Goal: Task Accomplishment & Management: Use online tool/utility

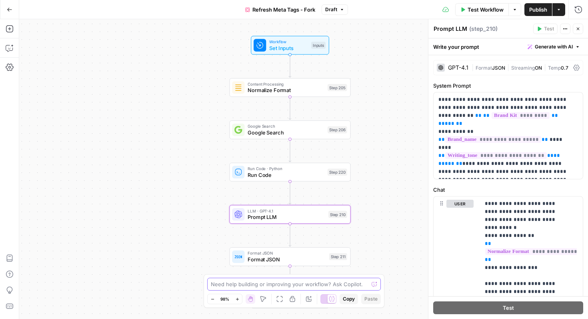
click at [319, 281] on textarea at bounding box center [290, 284] width 158 height 8
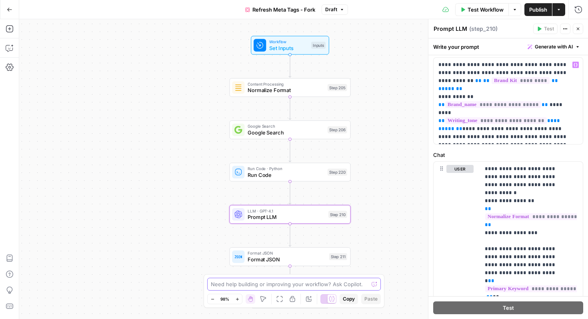
scroll to position [34, 0]
click at [470, 102] on span "**********" at bounding box center [493, 105] width 96 height 7
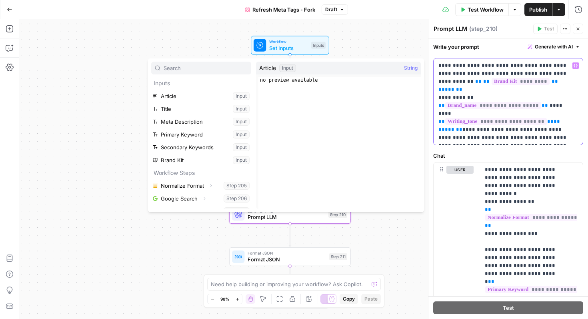
click at [497, 102] on span "**********" at bounding box center [493, 105] width 96 height 7
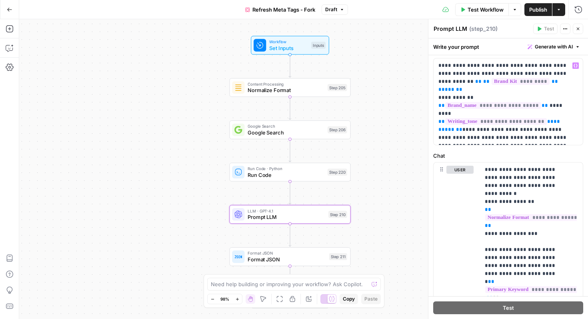
click at [373, 38] on div "Workflow Set Inputs Inputs Content Processing Normalize Format Step 205 Google …" at bounding box center [303, 169] width 569 height 300
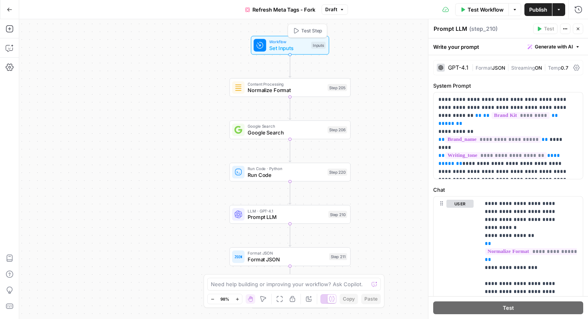
click at [283, 41] on span "Workflow" at bounding box center [288, 41] width 39 height 6
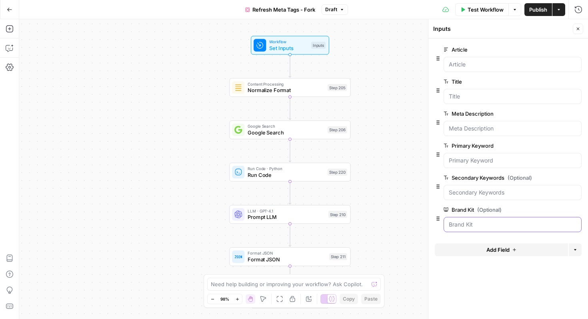
click at [505, 226] on Kit "Brand Kit (Optional)" at bounding box center [513, 225] width 128 height 8
click at [513, 225] on Kit "Brand Kit (Optional)" at bounding box center [513, 225] width 128 height 8
click at [512, 224] on Kit "Brand Kit (Optional)" at bounding box center [513, 225] width 128 height 8
click at [483, 225] on Kit "Brand Kit (Optional)" at bounding box center [513, 225] width 128 height 8
click at [389, 50] on div "Workflow Set Inputs Inputs Content Processing Normalize Format Step 205 Google …" at bounding box center [303, 169] width 569 height 300
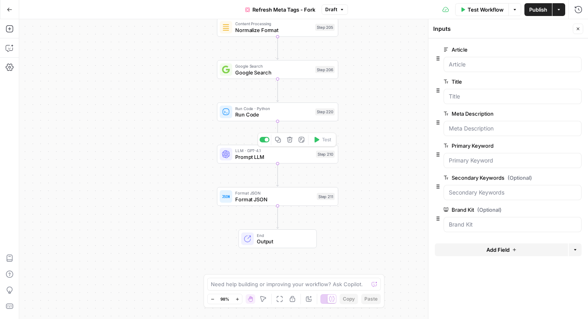
click at [281, 163] on div "LLM · GPT-4.1 Prompt LLM Step 210 Copy step Delete step Add Note Test" at bounding box center [277, 154] width 121 height 19
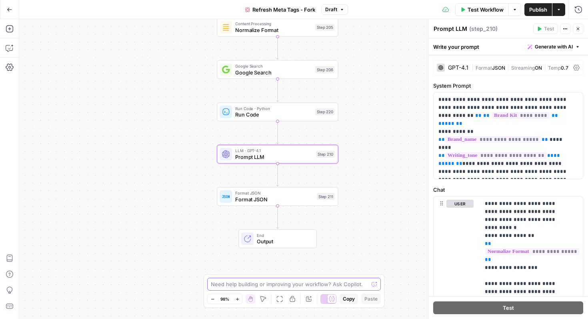
click at [286, 281] on textarea at bounding box center [290, 284] width 158 height 8
type textarea "c"
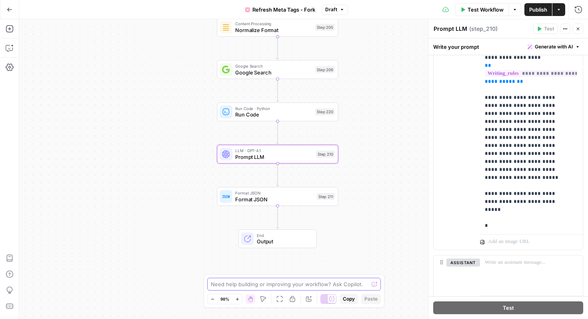
scroll to position [331, 0]
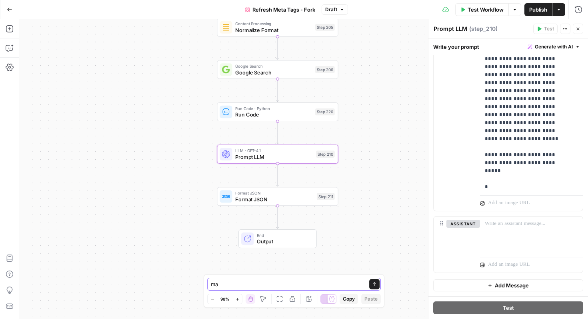
type textarea "m"
type textarea "Make changes in the prompt step, here I need to esp"
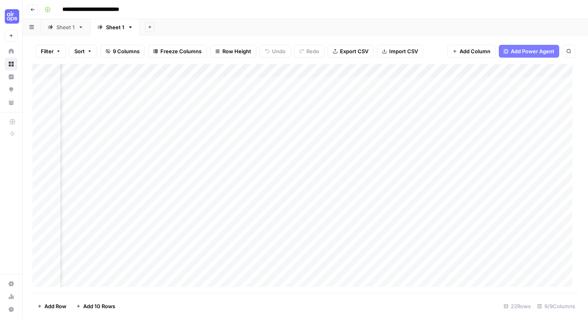
scroll to position [0, 146]
click at [32, 10] on icon "button" at bounding box center [33, 9] width 4 height 3
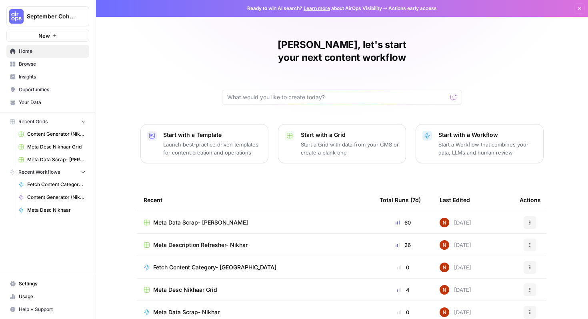
click at [31, 59] on link "Browse" at bounding box center [47, 64] width 83 height 13
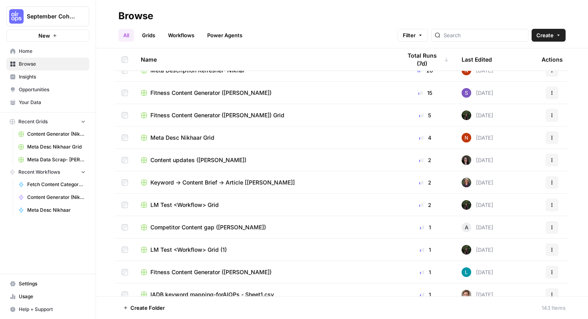
scroll to position [153, 0]
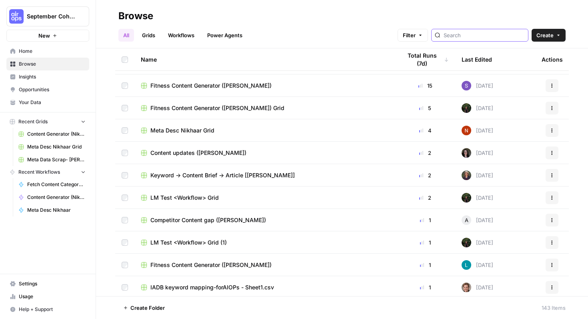
click at [476, 39] on input "search" at bounding box center [484, 35] width 81 height 8
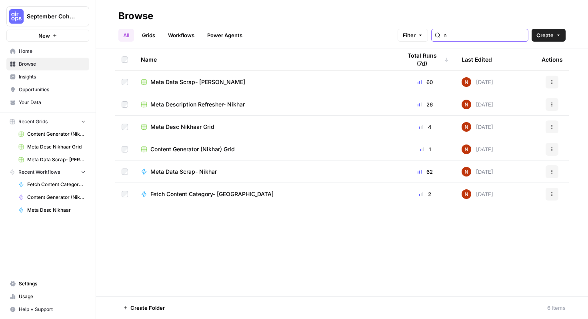
type input "n"
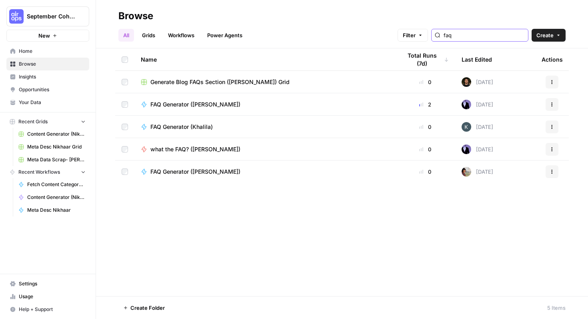
type input "faq"
click at [54, 61] on span "Browse" at bounding box center [52, 63] width 67 height 7
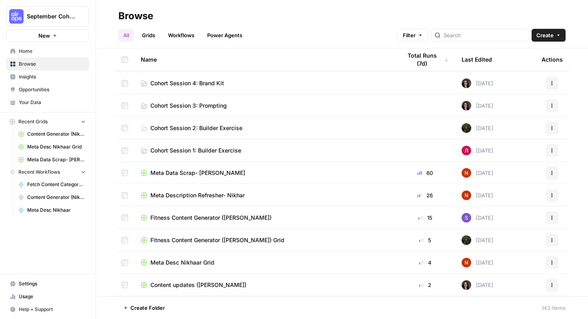
scroll to position [16, 0]
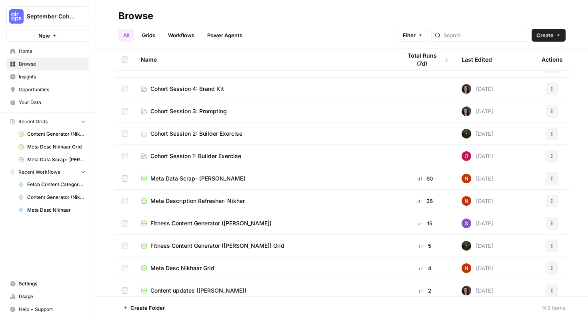
click at [208, 90] on span "Cohort Session 4: Brand Kit" at bounding box center [187, 89] width 74 height 8
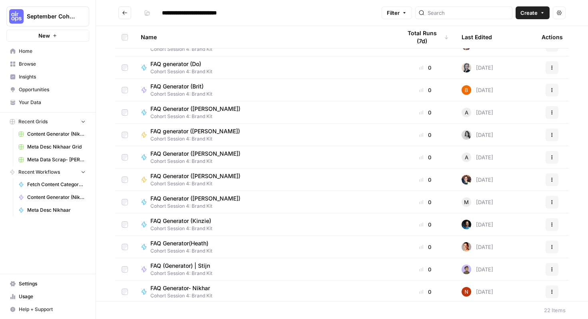
scroll to position [241, 0]
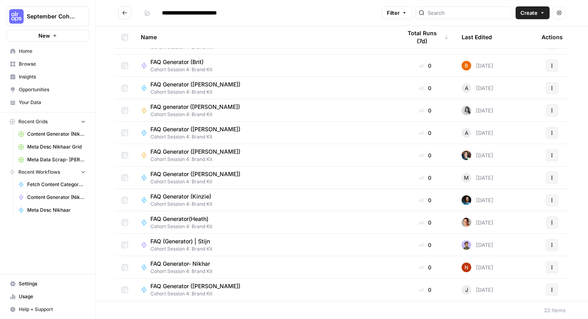
click at [223, 266] on div "FAQ Generator- Nikhar Cohort Session 4: Brand Kit" at bounding box center [265, 267] width 248 height 15
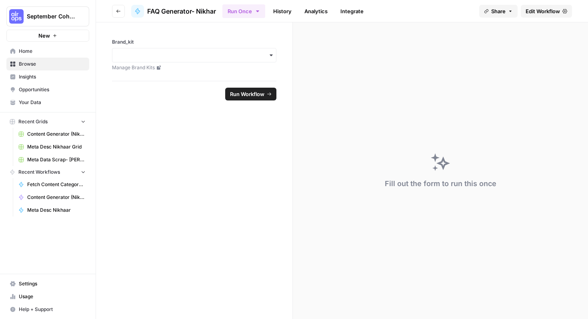
click at [540, 9] on span "Edit Workflow" at bounding box center [543, 11] width 34 height 8
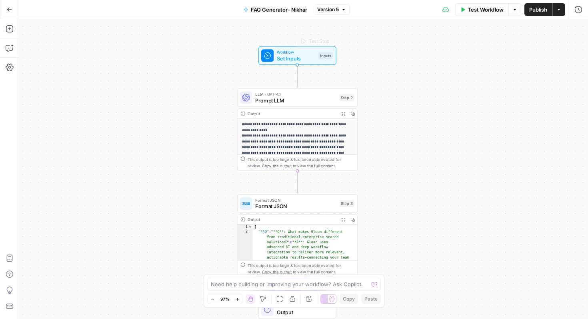
click at [291, 55] on span "Set Inputs" at bounding box center [296, 58] width 38 height 8
click at [308, 148] on p "**********" at bounding box center [294, 142] width 105 height 40
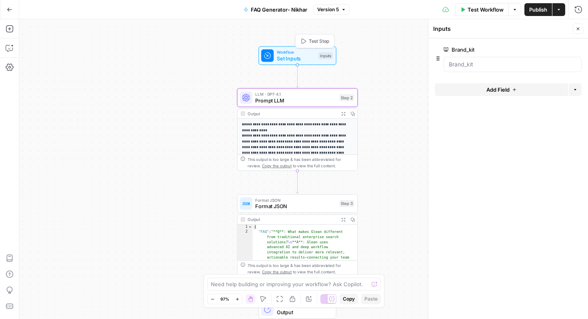
click at [291, 56] on span "Set Inputs" at bounding box center [296, 58] width 38 height 8
click at [273, 100] on span "Prompt LLM" at bounding box center [295, 100] width 81 height 8
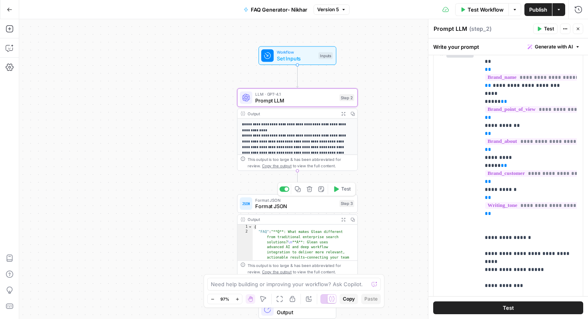
click at [307, 203] on span "Format JSON" at bounding box center [295, 207] width 81 height 8
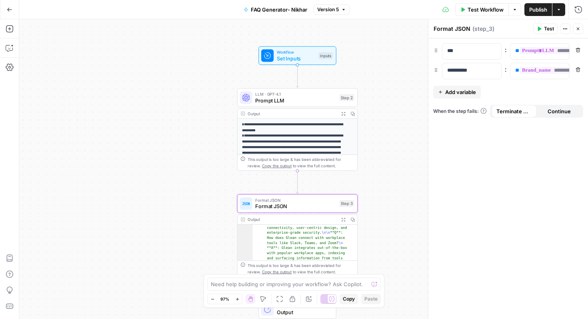
scroll to position [51, 0]
click at [475, 9] on span "Test Workflow" at bounding box center [486, 10] width 36 height 8
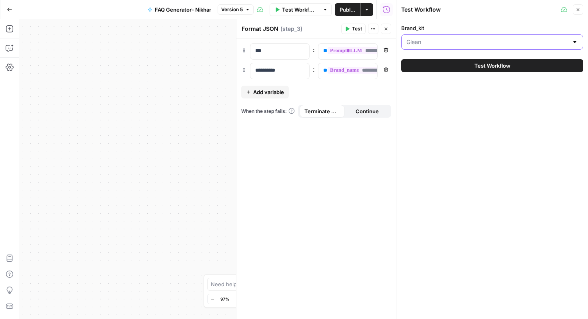
click at [471, 40] on input "Brand_kit" at bounding box center [488, 42] width 162 height 8
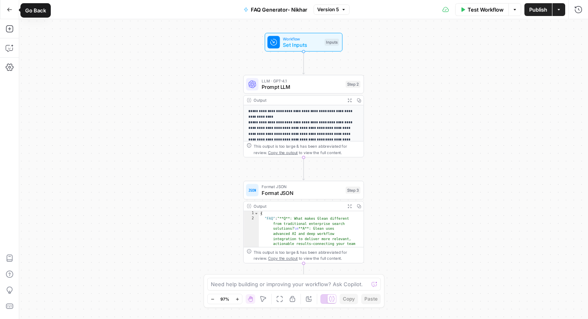
click at [8, 10] on icon "button" at bounding box center [9, 10] width 5 height 4
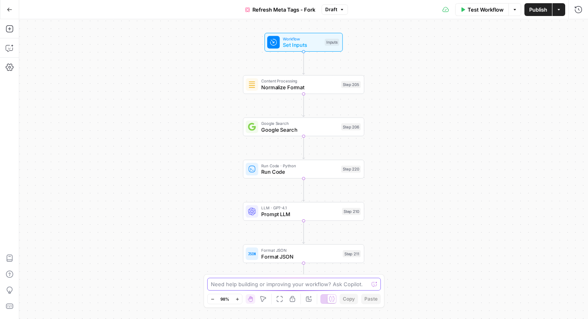
click at [273, 287] on textarea at bounding box center [290, 284] width 158 height 8
paste textarea "AI Glossary pages are different from blogs. A blog is in-depth, opinionated, an…"
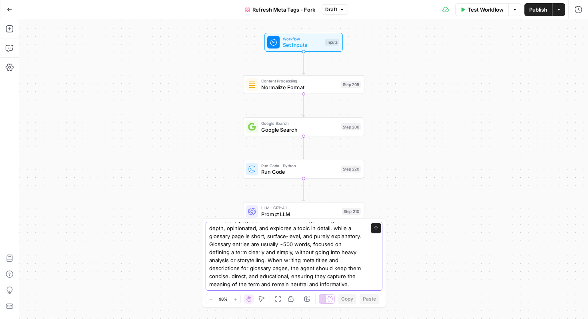
scroll to position [37, 0]
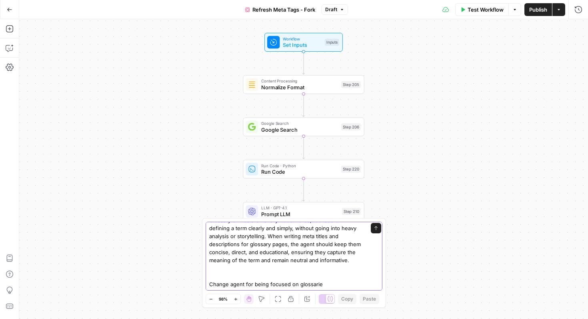
type textarea "AI Glossary pages are different from blogs. A blog is in-depth, opinionated, an…"
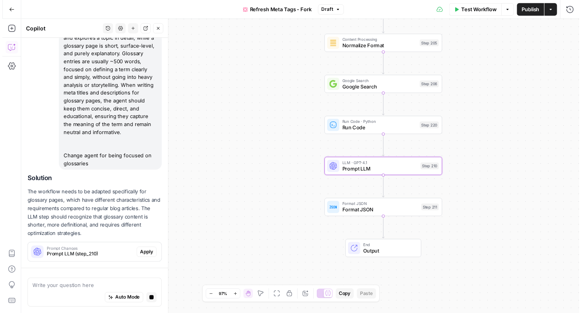
scroll to position [118, 0]
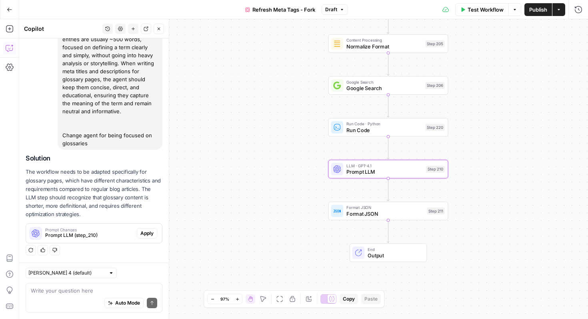
click at [143, 234] on span "Apply" at bounding box center [146, 233] width 13 height 7
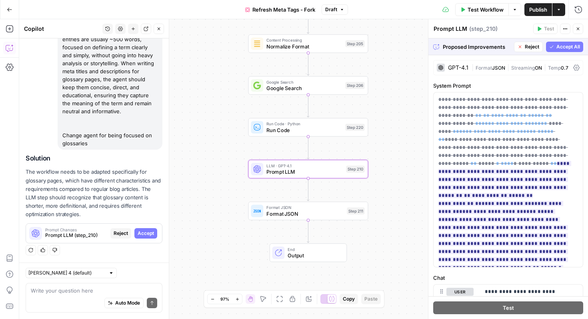
click at [148, 232] on button "Accept" at bounding box center [145, 233] width 23 height 10
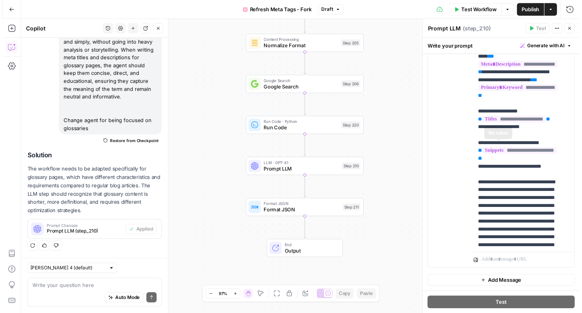
scroll to position [0, 0]
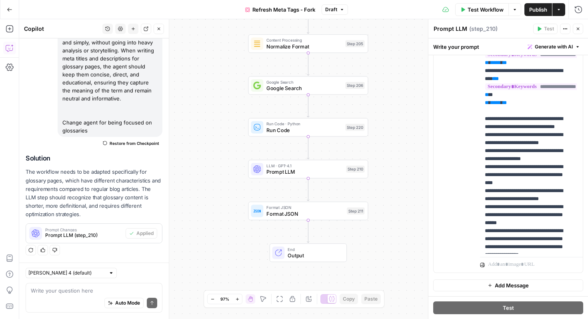
click at [576, 30] on icon "button" at bounding box center [578, 28] width 5 height 5
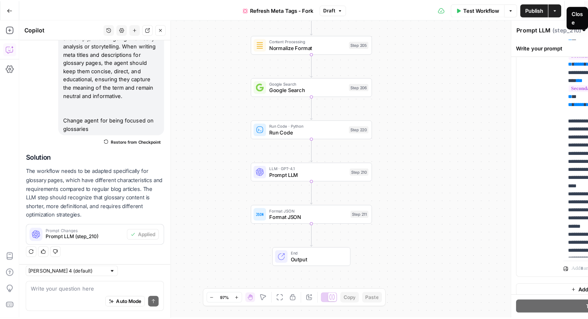
scroll to position [130, 0]
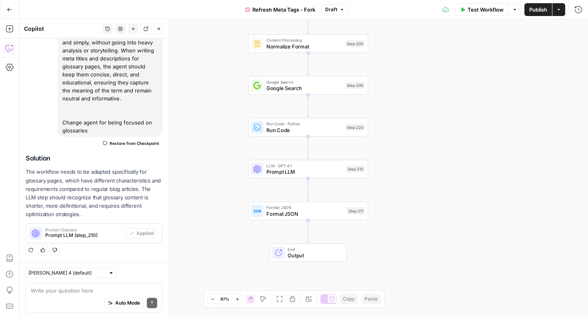
click at [544, 9] on span "Publish" at bounding box center [539, 10] width 18 height 8
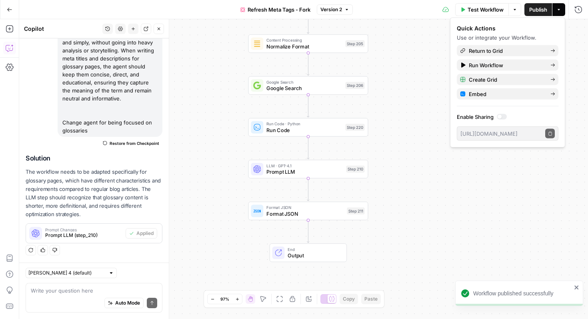
click at [299, 11] on span "Refresh Meta Tags - Fork" at bounding box center [279, 10] width 63 height 8
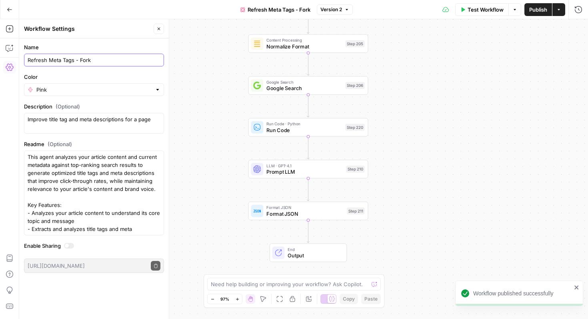
click at [74, 60] on input "Refresh Meta Tags - Fork" at bounding box center [94, 60] width 133 height 8
type input "Refresh Meta Tags- Glossary - Fork"
click at [215, 65] on div "Workflow Set Inputs Inputs Content Processing Normalize Format Step 205 Google …" at bounding box center [303, 169] width 569 height 300
click at [161, 31] on icon "button" at bounding box center [158, 28] width 5 height 5
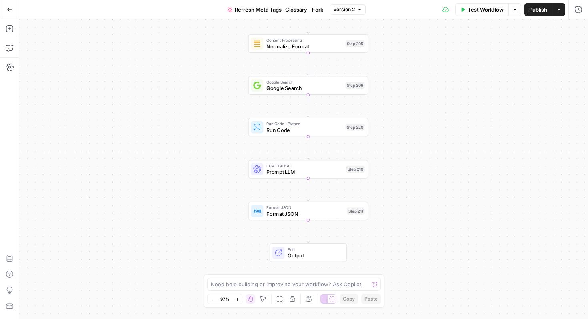
click at [491, 10] on span "Test Workflow" at bounding box center [486, 10] width 36 height 8
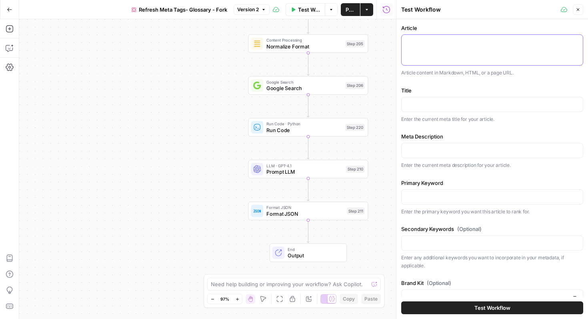
click at [473, 45] on textarea "Article" at bounding box center [493, 42] width 172 height 8
click at [582, 10] on button "Close" at bounding box center [578, 9] width 10 height 10
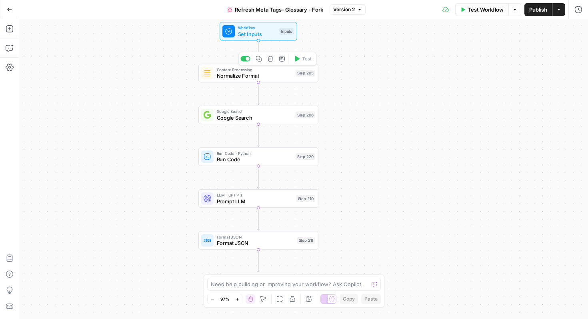
click at [230, 79] on span "Normalize Format" at bounding box center [255, 76] width 76 height 8
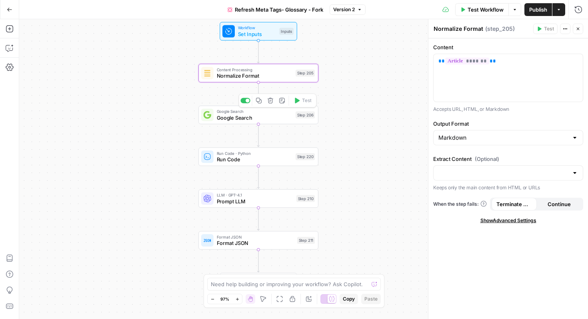
click at [245, 114] on span "Google Search" at bounding box center [255, 118] width 76 height 8
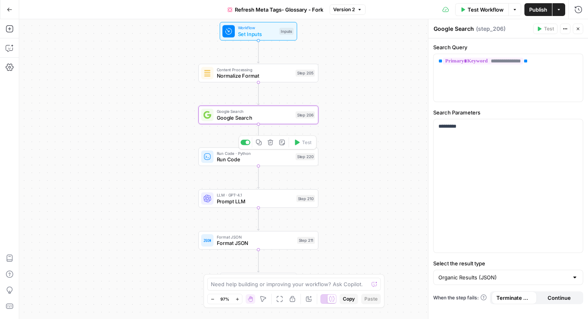
click at [242, 162] on span "Run Code" at bounding box center [255, 160] width 76 height 8
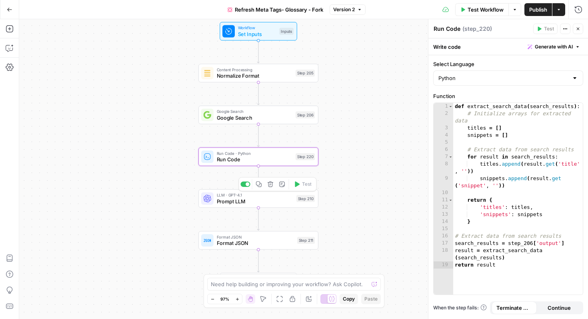
click at [243, 201] on span "Prompt LLM" at bounding box center [255, 201] width 77 height 8
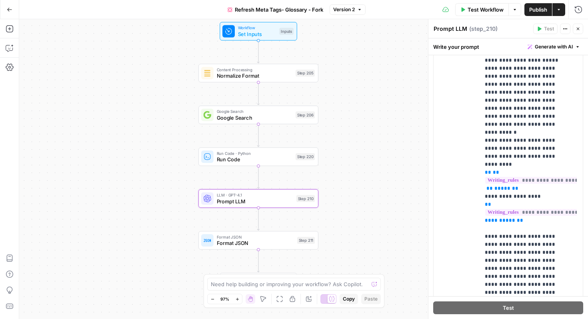
scroll to position [226, 0]
click at [9, 9] on icon "button" at bounding box center [9, 10] width 5 height 4
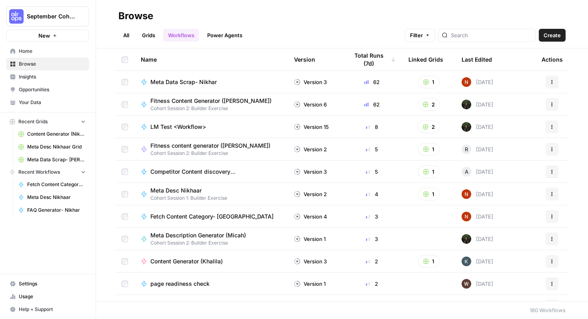
click at [191, 84] on span "Meta Data Scrap- Nikhar" at bounding box center [183, 82] width 66 height 8
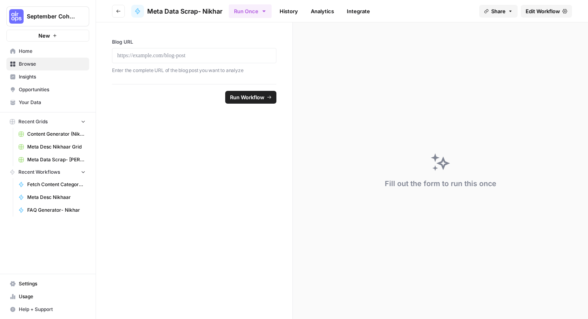
click at [115, 9] on button "Go back" at bounding box center [118, 11] width 13 height 13
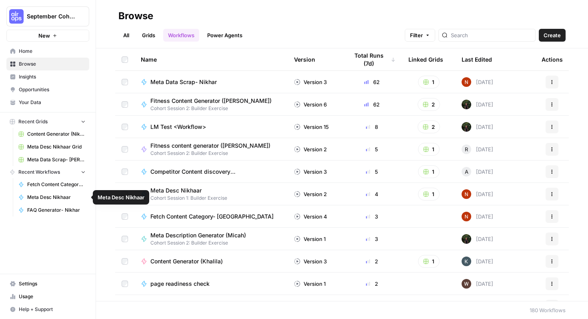
click at [63, 197] on span "Meta Desc Nikhaar" at bounding box center [56, 197] width 58 height 7
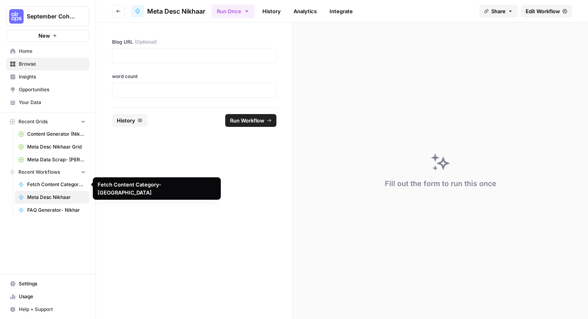
click at [62, 188] on span "Fetch Content Category- [GEOGRAPHIC_DATA]" at bounding box center [56, 184] width 58 height 7
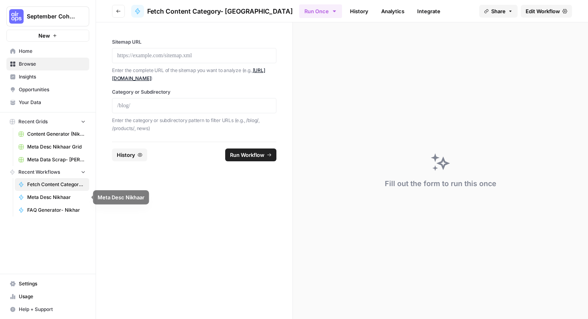
click at [60, 193] on link "Meta Desc Nikhaar" at bounding box center [52, 197] width 74 height 13
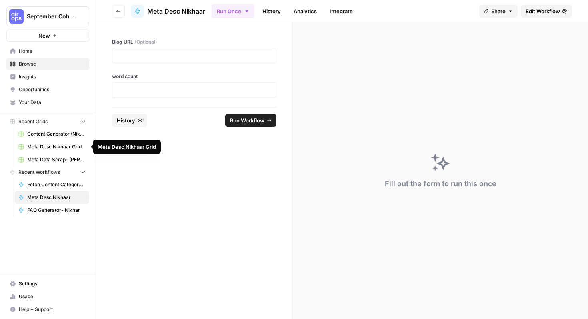
click at [69, 142] on link "Meta Desc Nikhaar Grid" at bounding box center [52, 146] width 74 height 13
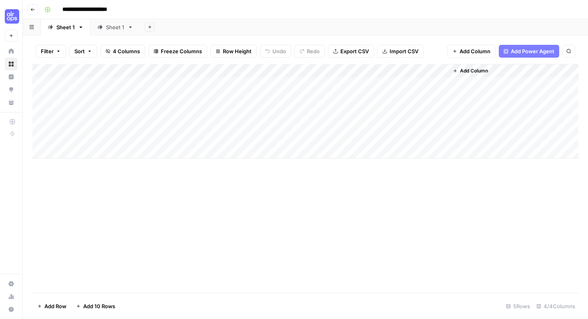
click at [405, 83] on div "Add Column" at bounding box center [305, 111] width 546 height 94
click at [339, 167] on div "Add Column" at bounding box center [305, 178] width 546 height 229
click at [32, 10] on icon "button" at bounding box center [32, 9] width 5 height 5
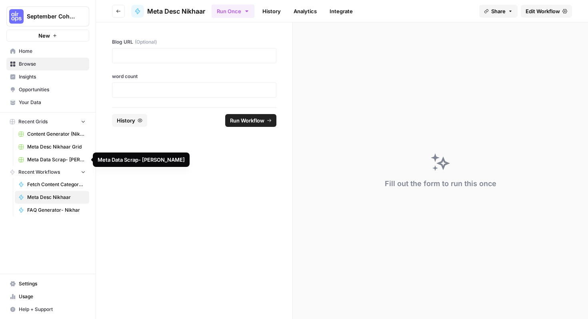
click at [53, 159] on span "Meta Data Scrap- [PERSON_NAME]" at bounding box center [56, 159] width 58 height 7
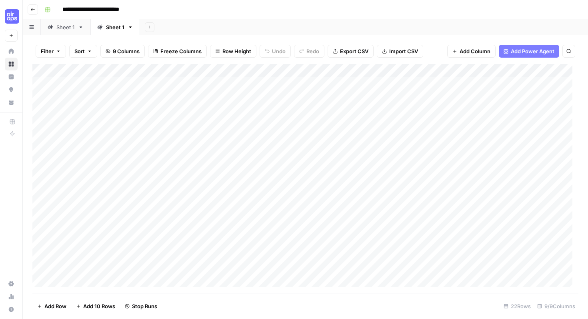
click at [34, 12] on button "Go back" at bounding box center [33, 9] width 10 height 10
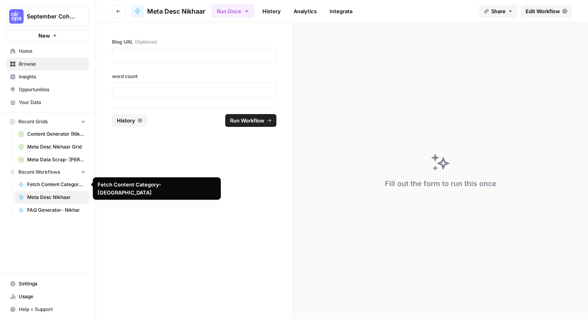
click at [63, 182] on span "Fetch Content Category- [GEOGRAPHIC_DATA]" at bounding box center [56, 184] width 58 height 7
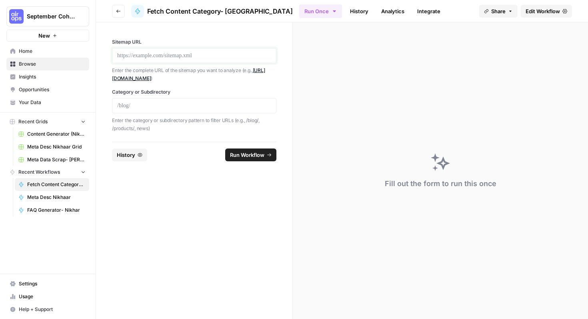
click at [179, 57] on p at bounding box center [194, 56] width 154 height 8
click at [159, 104] on p at bounding box center [194, 106] width 154 height 8
click at [246, 156] on span "Run Workflow" at bounding box center [247, 155] width 34 height 8
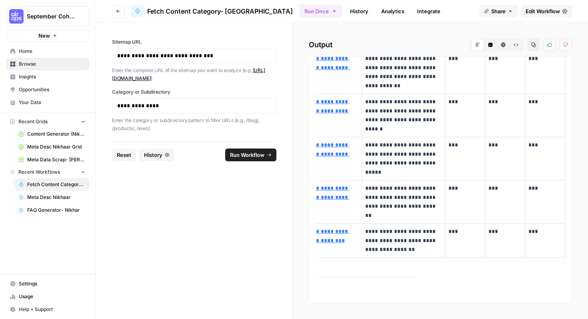
scroll to position [1671, 0]
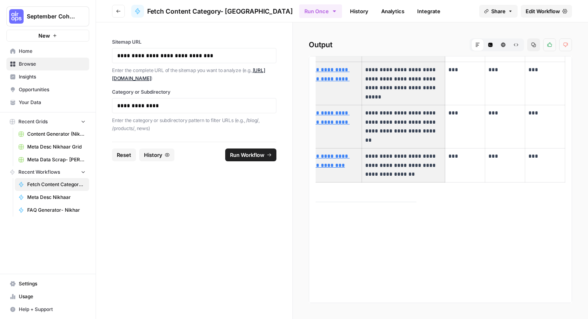
drag, startPoint x: 323, startPoint y: 206, endPoint x: 427, endPoint y: 167, distance: 111.2
click at [534, 43] on icon "button" at bounding box center [534, 44] width 5 height 5
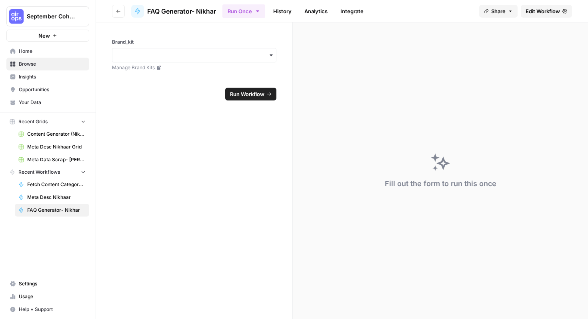
click at [40, 51] on span "Home" at bounding box center [52, 51] width 67 height 7
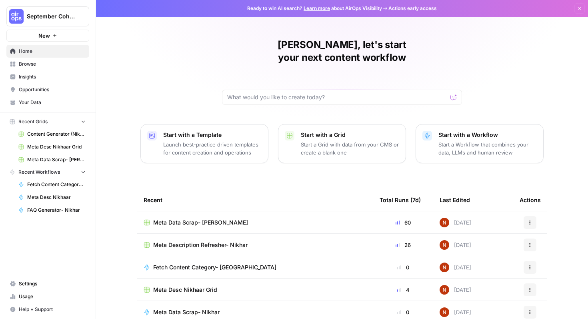
click at [202, 219] on span "Meta Data Scrap- [PERSON_NAME]" at bounding box center [200, 223] width 95 height 8
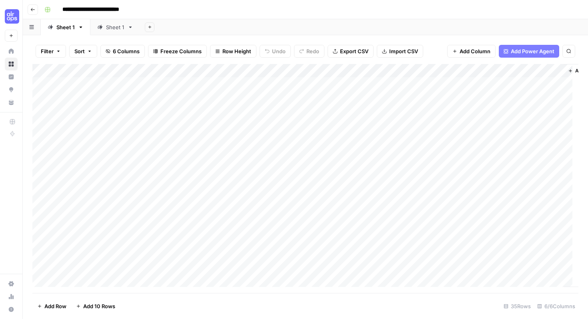
click at [117, 28] on div "Sheet 1" at bounding box center [115, 27] width 18 height 8
click at [288, 72] on div "Add Column" at bounding box center [305, 178] width 546 height 229
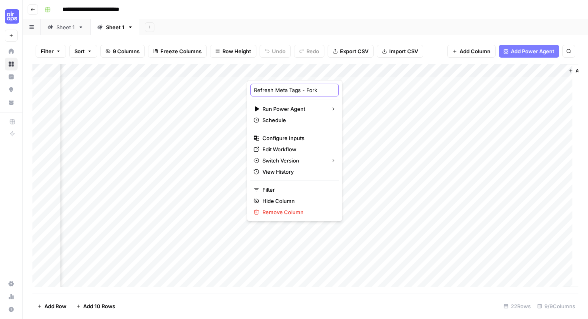
click at [289, 92] on input "Refresh Meta Tags - Fork" at bounding box center [294, 90] width 81 height 8
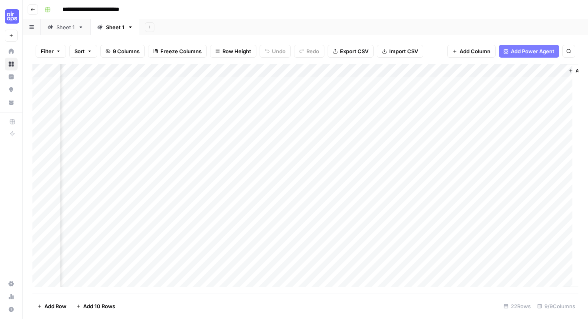
click at [326, 68] on div "Add Column" at bounding box center [305, 178] width 546 height 229
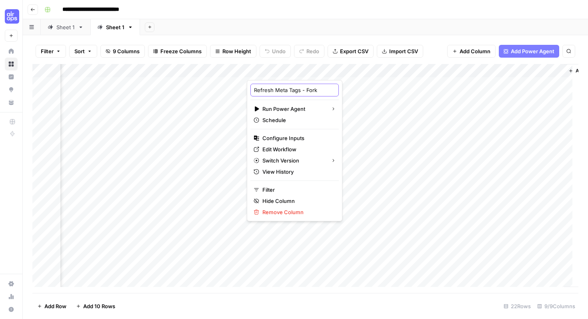
click at [293, 93] on input "Refresh Meta Tags - Fork" at bounding box center [294, 90] width 81 height 8
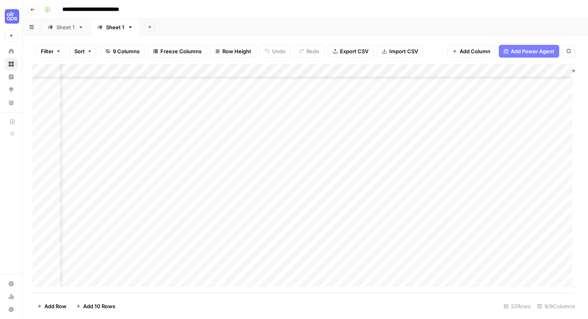
scroll to position [0, 248]
click at [329, 70] on div "Add Column" at bounding box center [305, 178] width 546 height 229
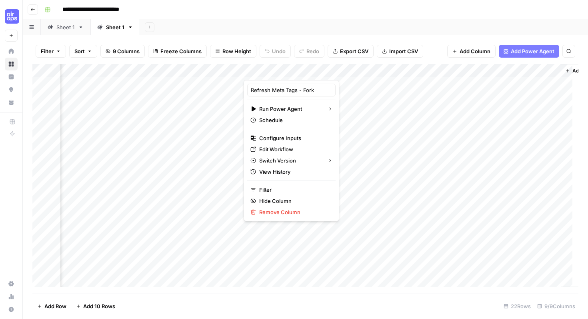
click at [520, 50] on span "Add Power Agent" at bounding box center [533, 51] width 44 height 8
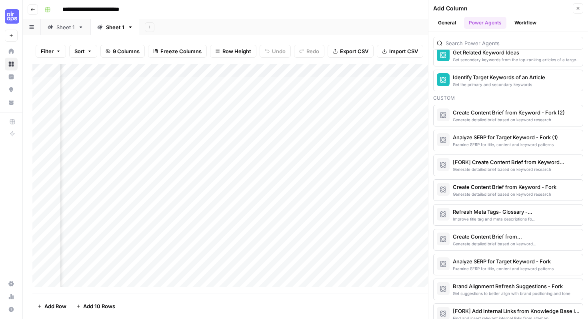
scroll to position [630, 0]
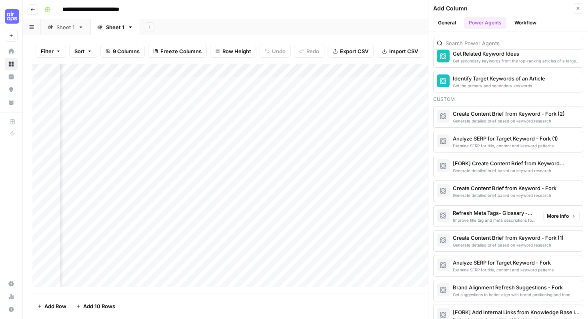
click at [518, 214] on div "Refresh Meta Tags- Glossary - Fork" at bounding box center [495, 213] width 84 height 8
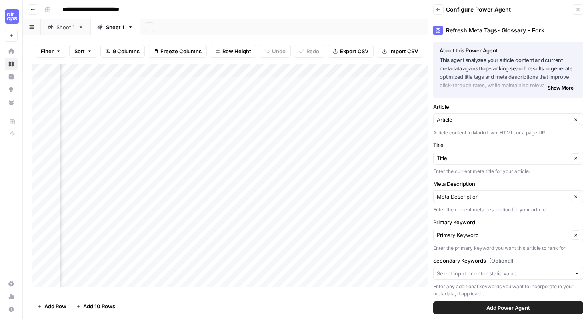
click at [511, 306] on span "Add Power Agent" at bounding box center [509, 308] width 44 height 8
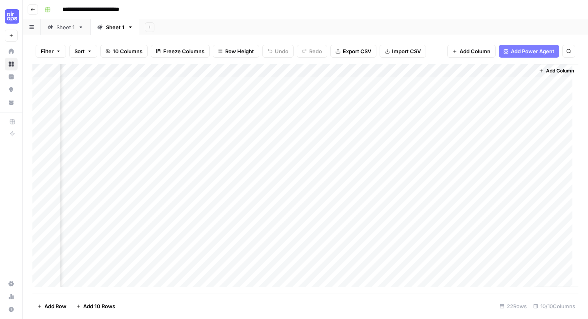
scroll to position [0, 407]
click at [511, 72] on div "Add Column" at bounding box center [305, 178] width 546 height 229
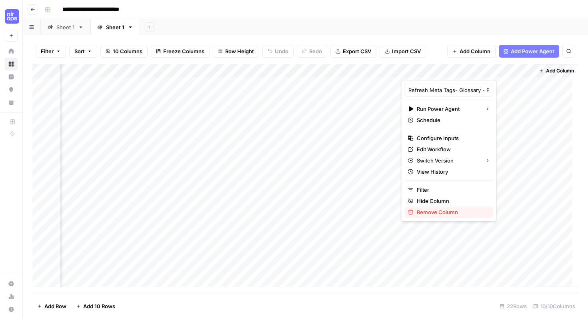
click at [442, 208] on span "Remove Column" at bounding box center [452, 212] width 70 height 8
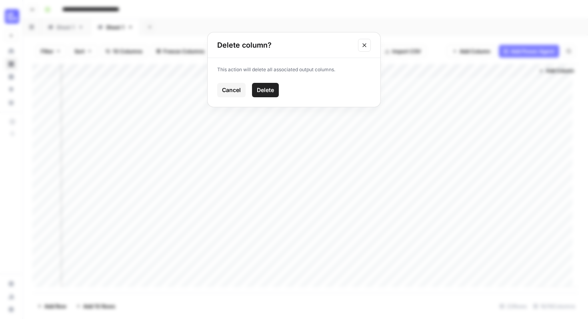
click at [267, 87] on span "Delete" at bounding box center [265, 90] width 17 height 8
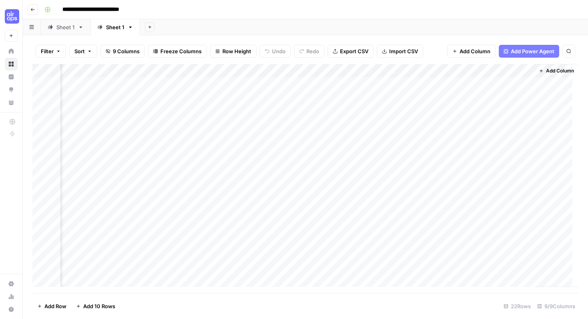
scroll to position [0, 281]
click at [293, 70] on div "Add Column" at bounding box center [305, 178] width 546 height 229
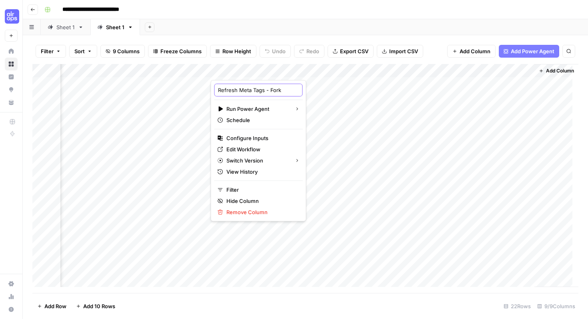
click at [262, 90] on input "Refresh Meta Tags - Fork" at bounding box center [258, 90] width 81 height 8
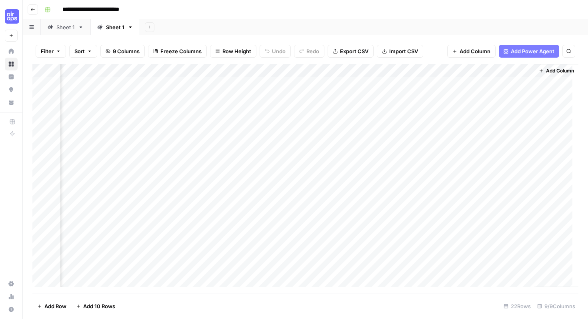
click at [347, 162] on div "Add Column" at bounding box center [305, 178] width 546 height 229
click at [295, 71] on div "Add Column" at bounding box center [305, 178] width 546 height 229
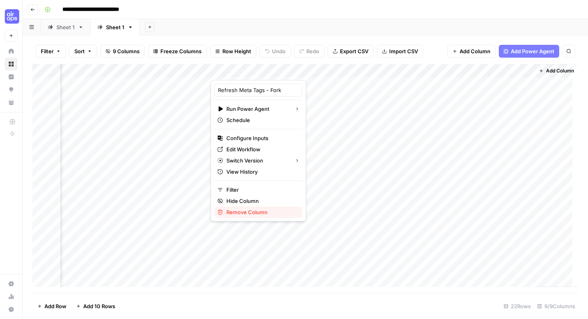
click at [252, 208] on span "Remove Column" at bounding box center [262, 212] width 70 height 8
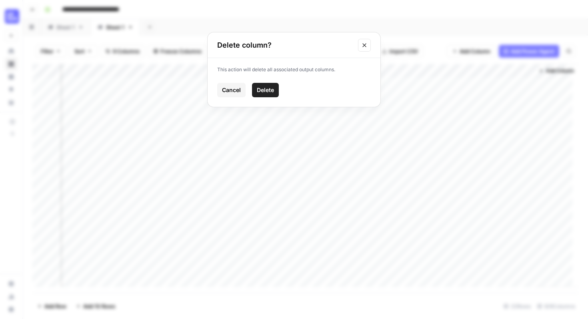
click at [265, 91] on span "Delete" at bounding box center [265, 90] width 17 height 8
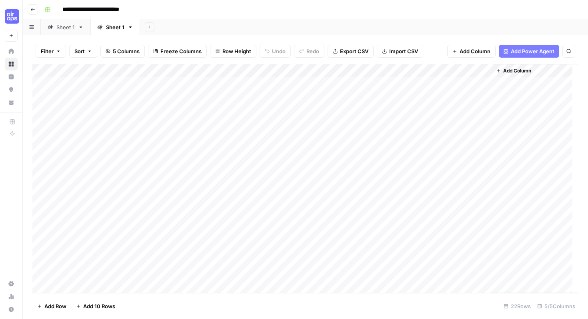
scroll to position [0, 0]
click at [519, 72] on span "Add Column" at bounding box center [517, 70] width 28 height 7
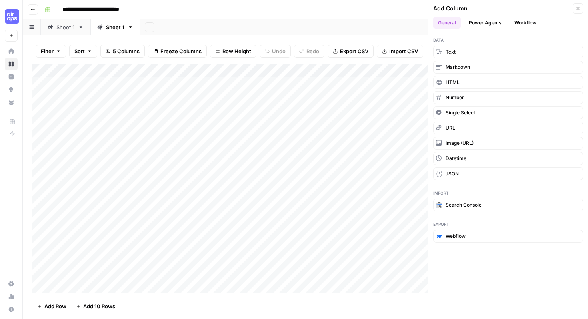
click at [487, 23] on button "Power Agents" at bounding box center [485, 23] width 42 height 12
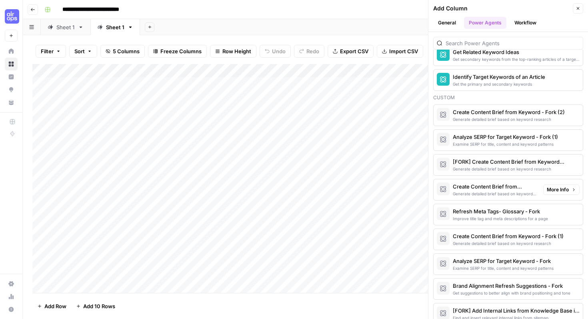
scroll to position [642, 0]
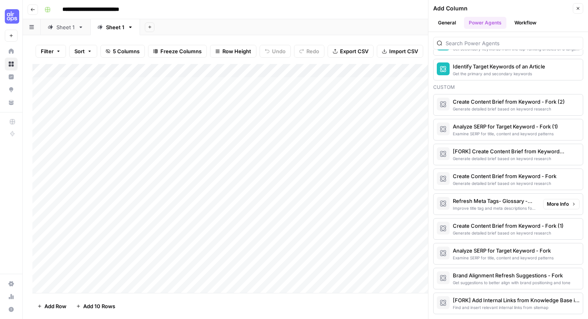
click at [502, 203] on div "Refresh Meta Tags- Glossary - Fork" at bounding box center [495, 201] width 84 height 8
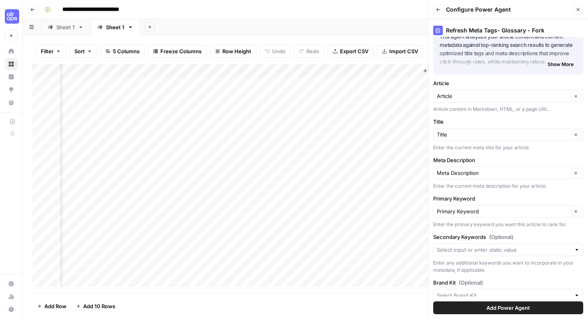
scroll to position [34, 0]
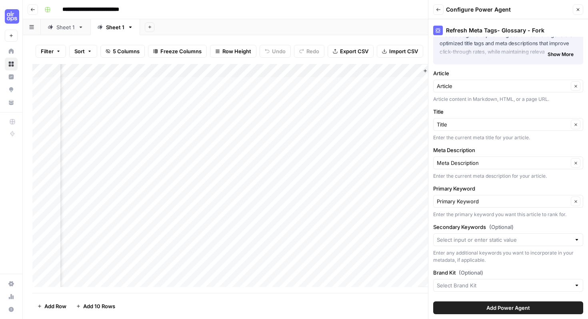
click at [526, 290] on div at bounding box center [508, 285] width 150 height 13
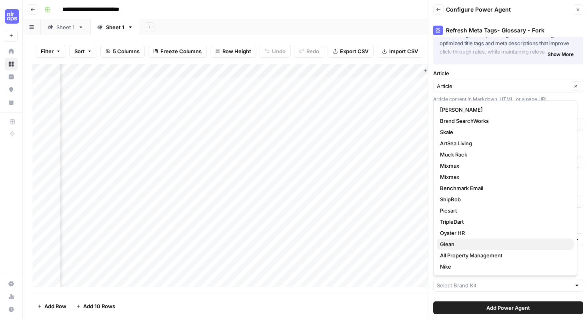
click at [469, 245] on span "Glean" at bounding box center [503, 244] width 127 height 8
type input "Glean"
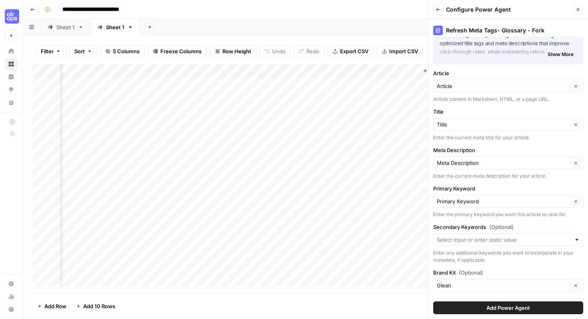
click at [487, 306] on span "Add Power Agent" at bounding box center [509, 308] width 44 height 8
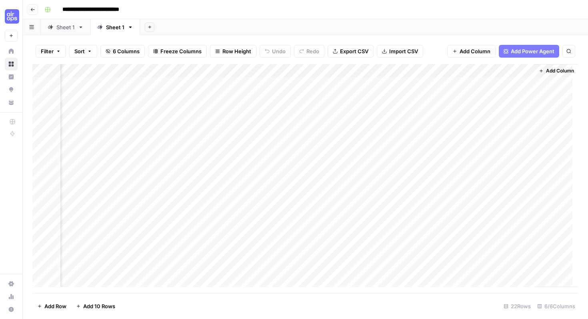
scroll to position [0, 90]
click at [462, 83] on div "Add Column" at bounding box center [305, 178] width 546 height 229
click at [463, 96] on div "Add Column" at bounding box center [305, 178] width 546 height 229
click at [467, 108] on div "Add Column" at bounding box center [305, 178] width 546 height 229
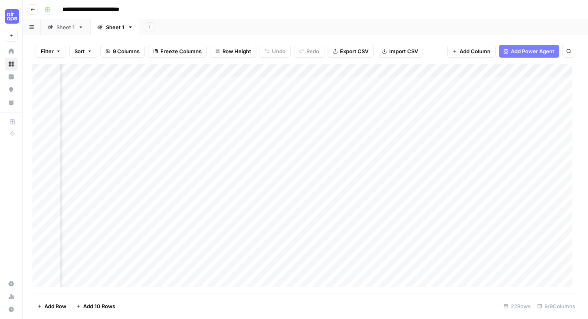
click at [459, 96] on div "Add Column" at bounding box center [305, 178] width 546 height 229
click at [462, 109] on div "Add Column" at bounding box center [305, 178] width 546 height 229
click at [450, 141] on div "Add Column" at bounding box center [305, 178] width 546 height 229
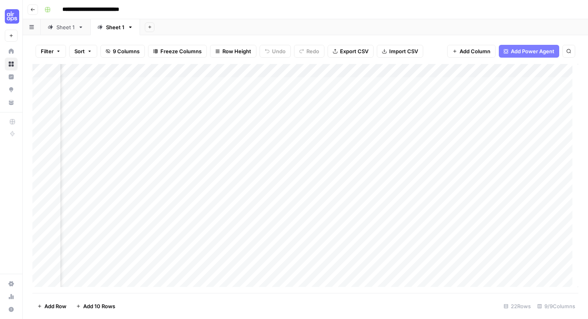
click at [189, 106] on div "Add Column" at bounding box center [305, 178] width 546 height 229
click at [192, 112] on div "Add Column" at bounding box center [305, 178] width 546 height 229
click at [192, 112] on textarea "*****" at bounding box center [226, 111] width 128 height 11
click at [191, 124] on div "Add Column" at bounding box center [305, 178] width 546 height 229
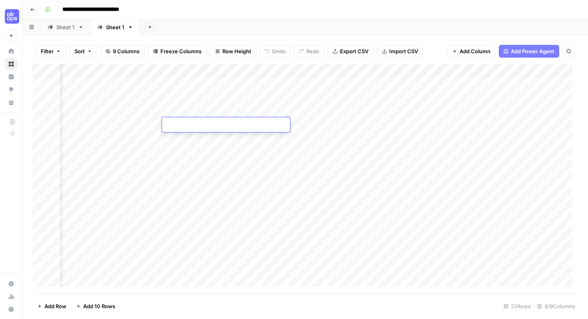
type textarea "*****"
drag, startPoint x: 189, startPoint y: 147, endPoint x: 205, endPoint y: 272, distance: 125.9
click at [205, 272] on div "Add Column" at bounding box center [305, 178] width 546 height 229
click at [194, 164] on div "Add Column" at bounding box center [305, 178] width 546 height 229
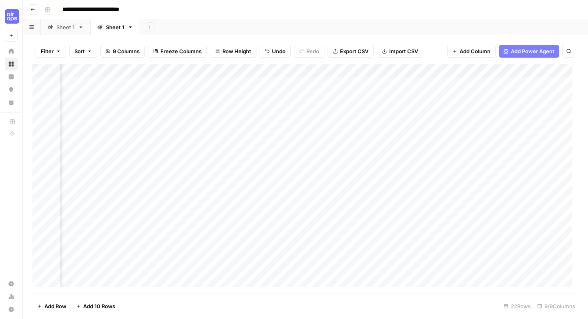
click at [297, 121] on div "Add Column" at bounding box center [305, 178] width 546 height 229
click at [298, 137] on div "Add Column" at bounding box center [305, 178] width 546 height 229
click at [298, 150] on div "Add Column" at bounding box center [305, 178] width 546 height 229
click at [298, 163] on div "Add Column" at bounding box center [305, 178] width 546 height 229
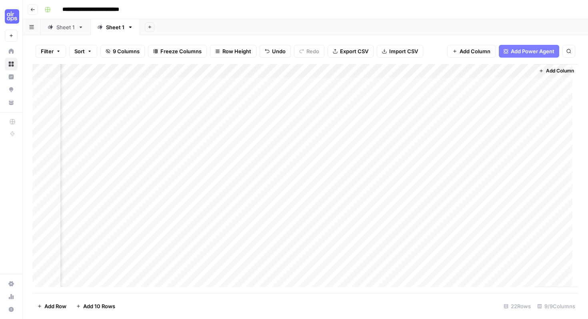
click at [403, 161] on div "Add Column" at bounding box center [305, 178] width 546 height 229
click at [410, 146] on div "Add Column" at bounding box center [305, 178] width 546 height 229
click at [411, 130] on div "Add Column" at bounding box center [305, 178] width 546 height 229
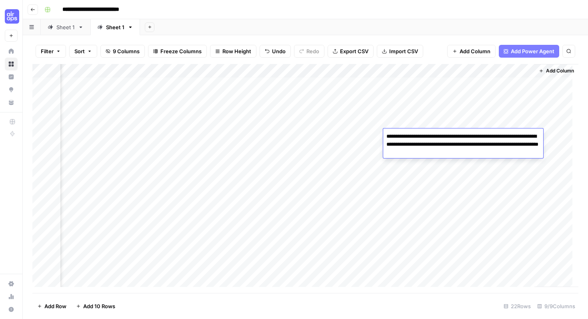
click at [411, 117] on div "Add Column" at bounding box center [305, 178] width 546 height 229
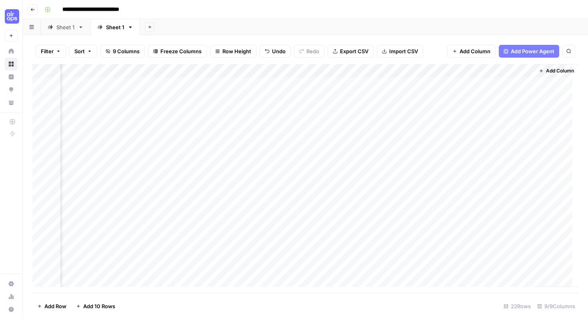
click at [411, 117] on div "Add Column" at bounding box center [305, 178] width 546 height 229
click at [363, 14] on div "**********" at bounding box center [310, 9] width 539 height 13
click at [385, 83] on div "Add Column" at bounding box center [305, 178] width 546 height 229
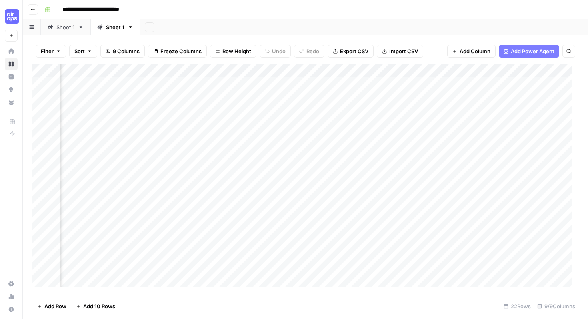
click at [385, 83] on div "Add Column" at bounding box center [305, 178] width 546 height 229
click at [386, 95] on div "Add Column" at bounding box center [305, 178] width 546 height 229
click at [386, 108] on div "Add Column" at bounding box center [305, 178] width 546 height 229
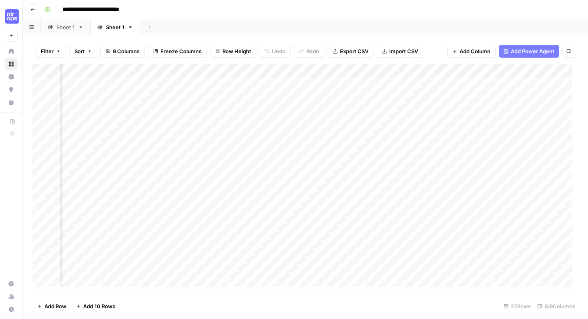
click at [387, 122] on div "Add Column" at bounding box center [305, 178] width 546 height 229
click at [389, 141] on div "Add Column" at bounding box center [305, 178] width 546 height 229
click at [388, 154] on div "Add Column" at bounding box center [305, 178] width 546 height 229
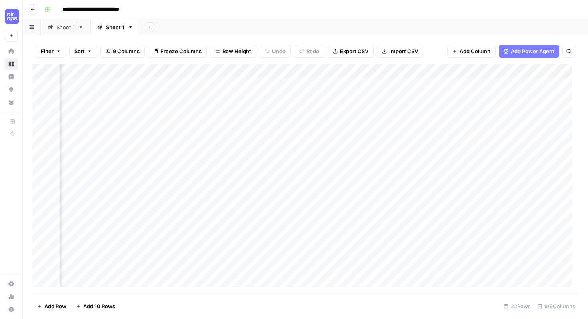
click at [388, 154] on div "Add Column" at bounding box center [305, 178] width 546 height 229
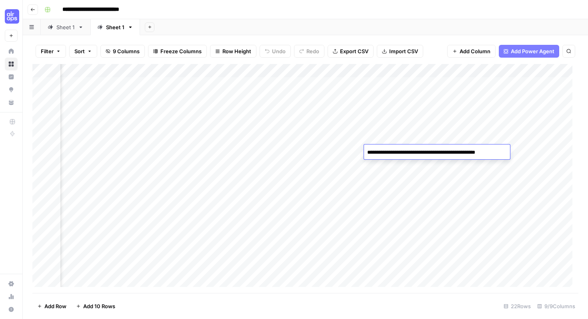
click at [389, 167] on div "Add Column" at bounding box center [305, 178] width 546 height 229
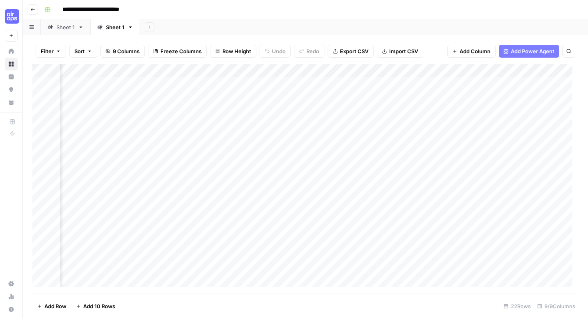
click at [389, 167] on div "Add Column" at bounding box center [305, 178] width 546 height 229
click at [390, 150] on div "Add Column" at bounding box center [305, 178] width 546 height 229
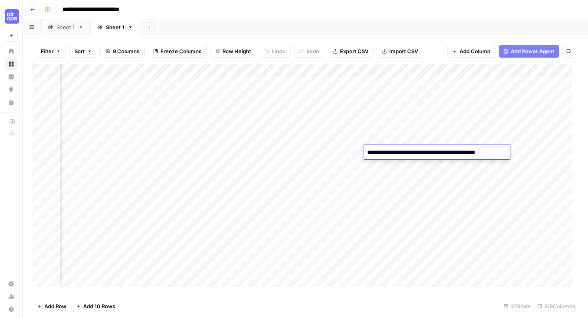
click at [354, 148] on div "Add Column" at bounding box center [305, 178] width 546 height 229
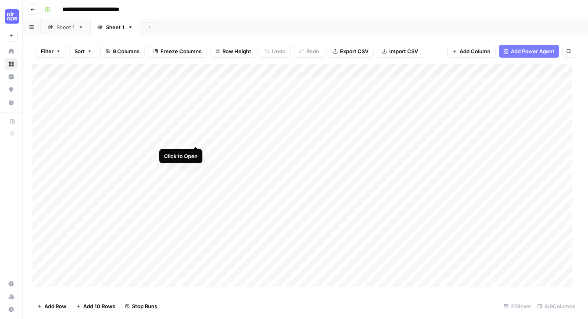
scroll to position [0, 0]
click at [148, 138] on div "Add Column" at bounding box center [305, 178] width 546 height 229
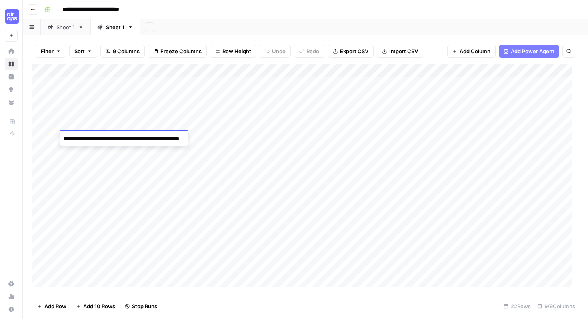
click at [146, 154] on div "Add Column" at bounding box center [305, 178] width 546 height 229
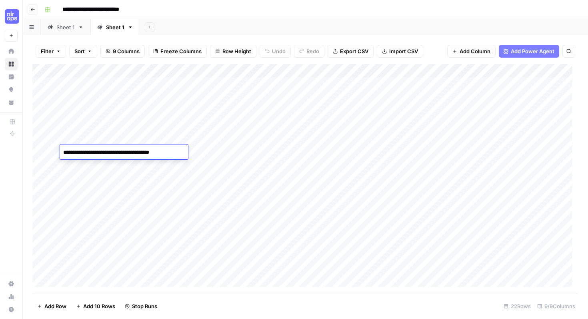
click at [155, 164] on div "Add Column" at bounding box center [305, 178] width 546 height 229
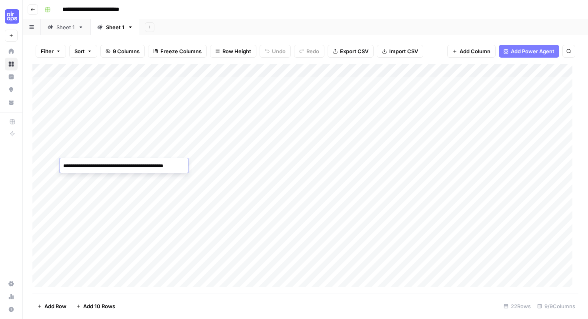
click at [220, 16] on header "**********" at bounding box center [306, 9] width 566 height 19
drag, startPoint x: 125, startPoint y: 98, endPoint x: 124, endPoint y: 116, distance: 17.6
click at [124, 116] on div "Add Column" at bounding box center [305, 178] width 546 height 229
click at [357, 124] on div "Add Column" at bounding box center [305, 178] width 546 height 229
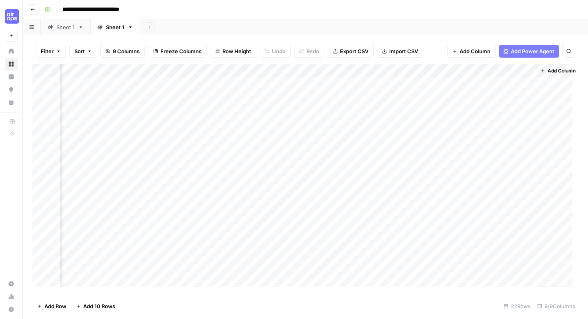
click at [358, 136] on div "Add Column" at bounding box center [305, 178] width 546 height 229
click at [351, 166] on div "Add Column" at bounding box center [305, 178] width 546 height 229
click at [356, 192] on div "Add Column" at bounding box center [305, 178] width 546 height 229
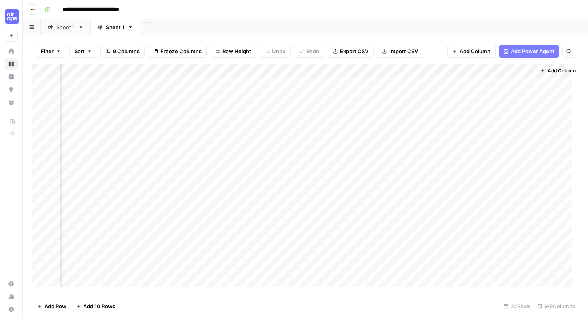
click at [354, 163] on div "Add Column" at bounding box center [305, 178] width 546 height 229
click at [37, 13] on button "Go back" at bounding box center [33, 9] width 10 height 10
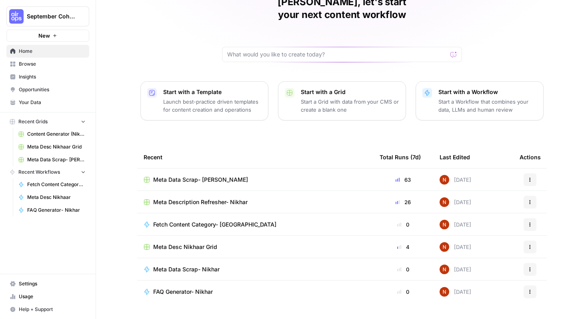
scroll to position [49, 0]
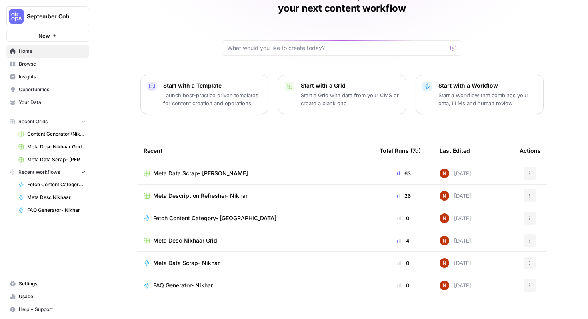
click at [204, 214] on span "Fetch Content Category- [GEOGRAPHIC_DATA]" at bounding box center [214, 218] width 123 height 8
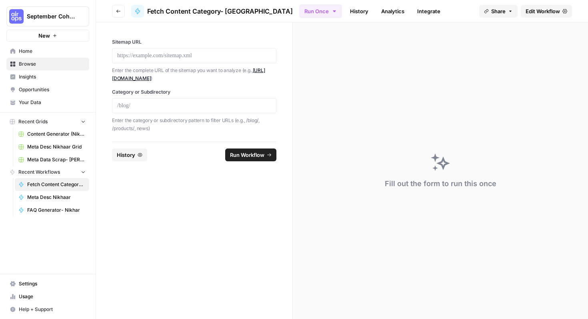
click at [158, 60] on div at bounding box center [194, 55] width 164 height 15
click at [174, 54] on p at bounding box center [194, 56] width 154 height 8
click at [164, 105] on p at bounding box center [194, 106] width 154 height 8
click at [253, 158] on span "Run Workflow" at bounding box center [247, 155] width 34 height 8
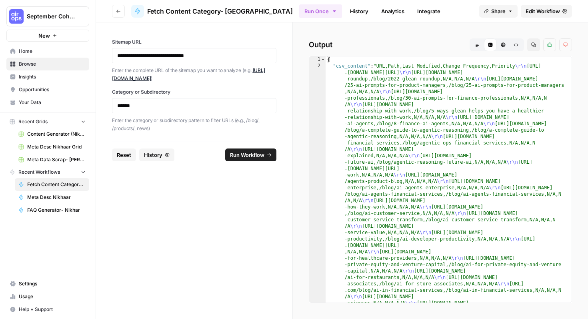
click at [476, 42] on icon "button" at bounding box center [477, 44] width 5 height 5
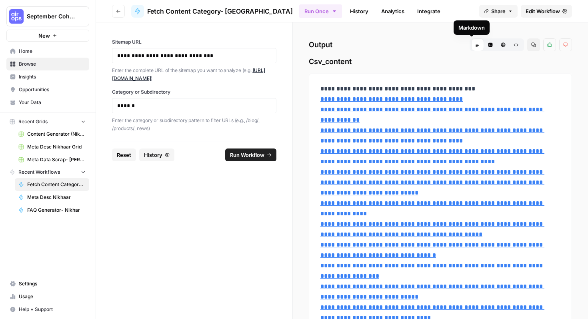
click at [471, 48] on div "Markdown" at bounding box center [477, 44] width 13 height 13
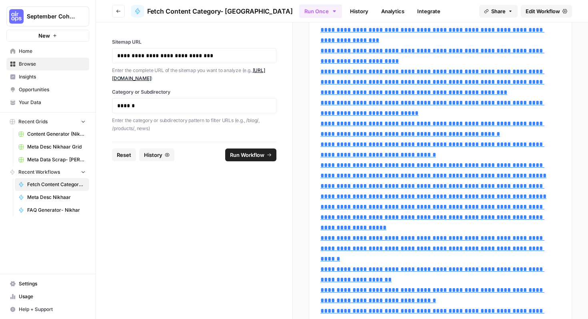
scroll to position [4304, 0]
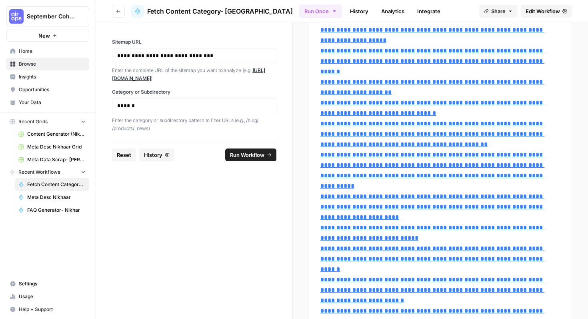
click at [545, 6] on link "Edit Workflow" at bounding box center [546, 11] width 51 height 13
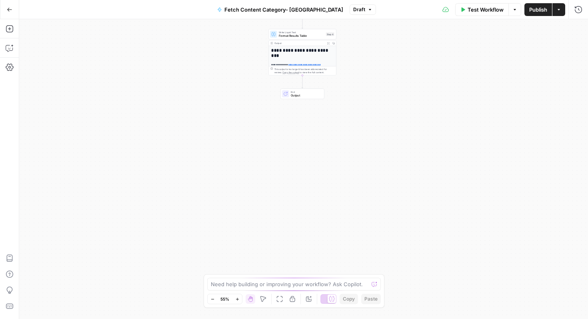
click at [309, 58] on h1 "**********" at bounding box center [300, 53] width 59 height 10
click at [307, 91] on span "End" at bounding box center [306, 92] width 30 height 4
click at [307, 93] on span "Output" at bounding box center [306, 95] width 30 height 4
click at [300, 62] on div "**********" at bounding box center [303, 114] width 68 height 137
click at [336, 115] on div "Workflow Set Inputs Inputs Call API Fetch Sitemap Content Step 1 Output Expand …" at bounding box center [303, 169] width 569 height 300
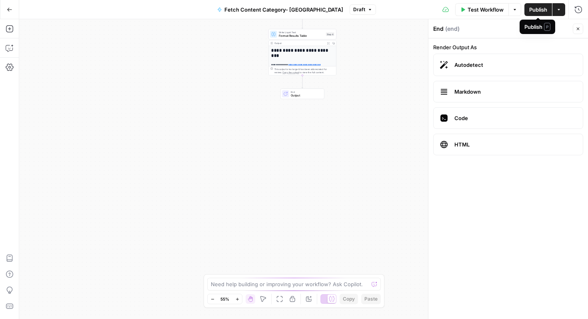
click at [544, 10] on span "Publish" at bounding box center [539, 10] width 18 height 8
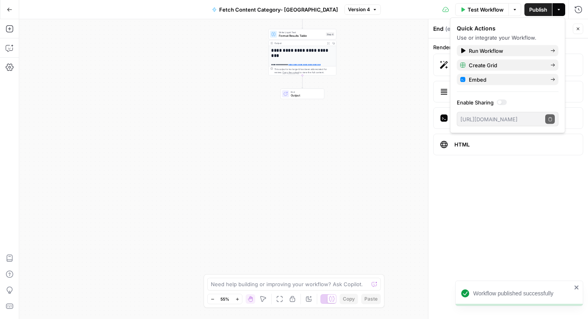
click at [475, 9] on span "Test Workflow" at bounding box center [486, 10] width 36 height 8
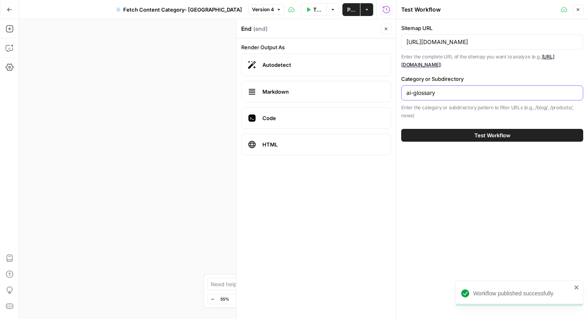
click at [470, 90] on input "ai-glossary" at bounding box center [493, 93] width 172 height 8
type input "a"
type input "/blog/"
click at [461, 134] on button "Test Workflow" at bounding box center [492, 135] width 182 height 13
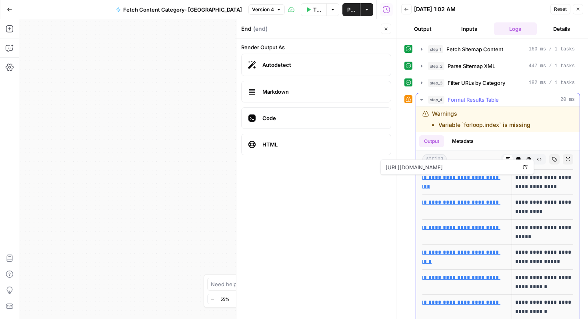
scroll to position [633, 0]
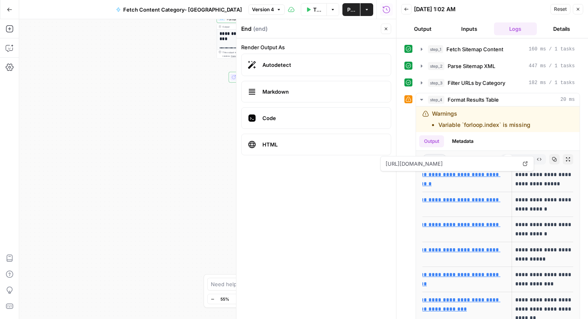
click at [191, 78] on div "Workflow Set Inputs Inputs Call API Fetch Sitemap Content Step 1 Output Expand …" at bounding box center [207, 169] width 377 height 300
click at [11, 4] on button "Go Back" at bounding box center [9, 9] width 14 height 14
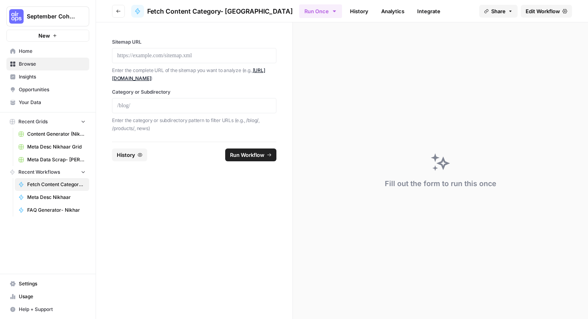
click at [38, 66] on span "Browse" at bounding box center [52, 63] width 67 height 7
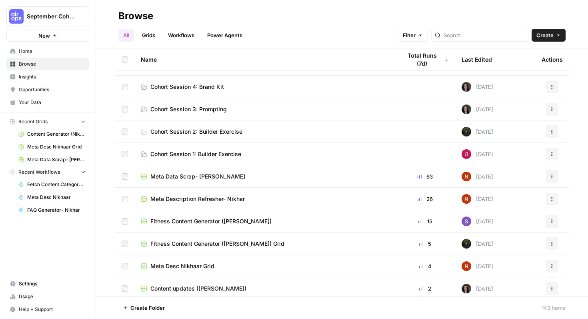
scroll to position [22, 0]
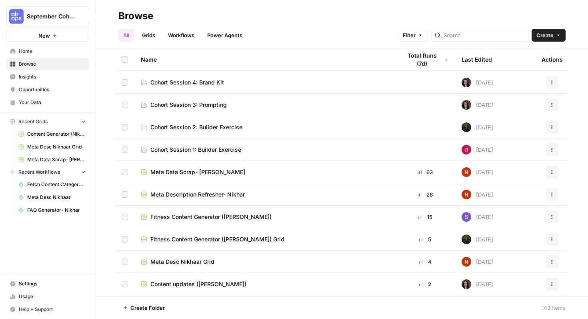
click at [204, 174] on span "Meta Data Scrap- [PERSON_NAME]" at bounding box center [197, 172] width 95 height 8
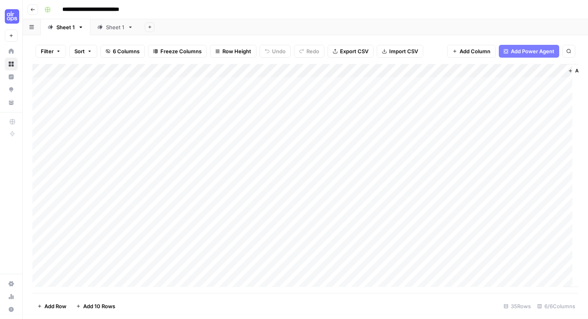
click at [120, 27] on div "Sheet 1" at bounding box center [115, 27] width 18 height 8
click at [409, 86] on div "Add Column" at bounding box center [305, 178] width 546 height 229
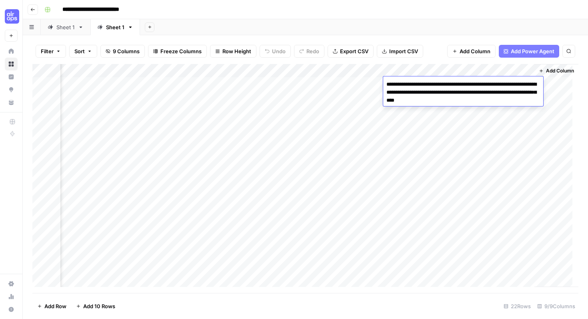
click at [409, 122] on div "Add Column" at bounding box center [305, 178] width 546 height 229
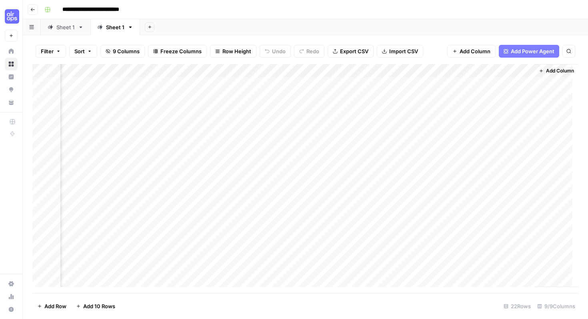
click at [409, 122] on div "Add Column" at bounding box center [305, 178] width 546 height 229
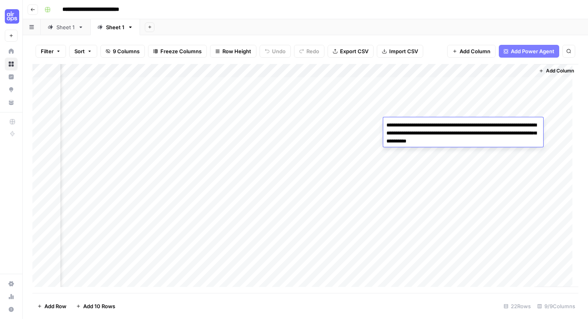
click at [407, 159] on div "Add Column" at bounding box center [305, 178] width 546 height 229
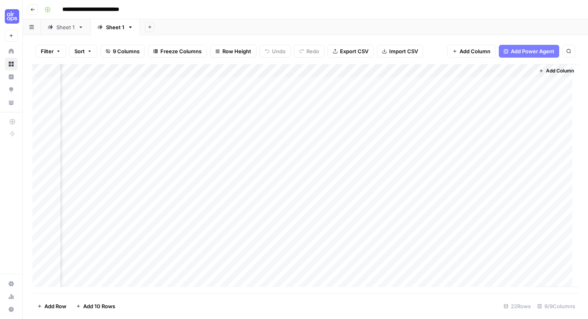
click at [407, 159] on div "Add Column" at bounding box center [305, 178] width 546 height 229
click at [409, 146] on div "Add Column" at bounding box center [305, 178] width 546 height 229
click at [360, 146] on div "Add Column" at bounding box center [305, 178] width 546 height 229
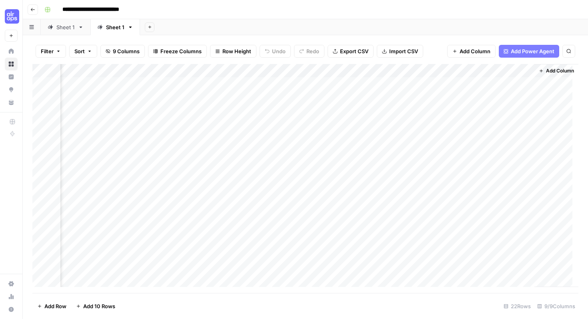
click at [419, 134] on div "Add Column" at bounding box center [305, 178] width 546 height 229
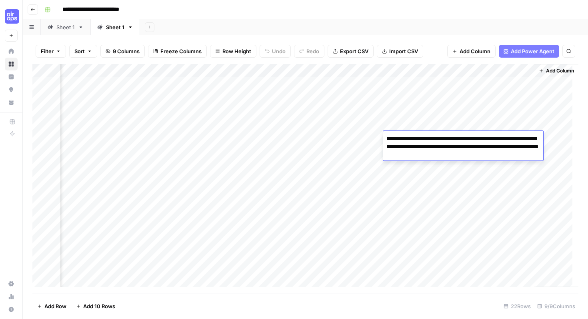
click at [347, 134] on div "Add Column" at bounding box center [305, 178] width 546 height 229
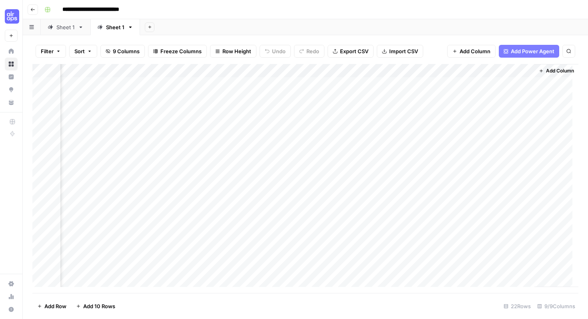
click at [347, 134] on div "Add Column" at bounding box center [305, 178] width 546 height 229
click at [345, 154] on div "Add Column" at bounding box center [305, 178] width 546 height 229
click at [349, 166] on div "Add Column" at bounding box center [305, 178] width 546 height 229
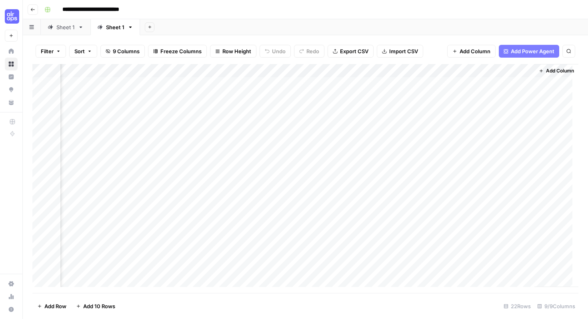
click at [345, 90] on div "Add Column" at bounding box center [305, 178] width 546 height 229
click at [304, 71] on div "Add Column" at bounding box center [305, 178] width 546 height 229
click at [325, 116] on span "Remaining Rows" at bounding box center [333, 118] width 50 height 8
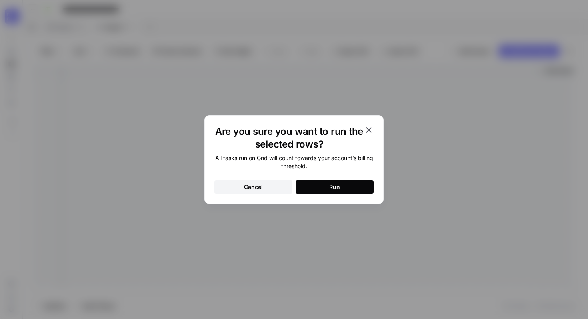
click at [335, 187] on div "Run" at bounding box center [334, 187] width 11 height 8
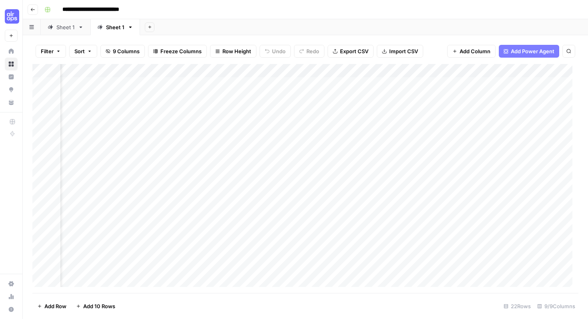
scroll to position [0, 52]
click at [402, 193] on div "Add Column" at bounding box center [305, 178] width 546 height 229
drag, startPoint x: 399, startPoint y: 211, endPoint x: 398, endPoint y: 273, distance: 61.6
click at [398, 273] on div "Add Column" at bounding box center [305, 178] width 546 height 229
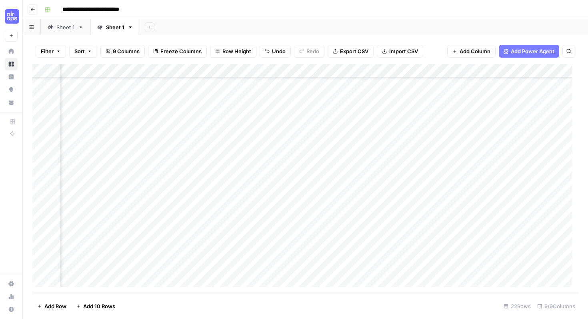
click at [396, 113] on div "Add Column" at bounding box center [305, 178] width 546 height 229
click at [396, 127] on div "Add Column" at bounding box center [305, 178] width 546 height 229
click at [395, 144] on div "Add Column" at bounding box center [305, 178] width 546 height 229
click at [404, 146] on div "Add Column" at bounding box center [305, 178] width 546 height 229
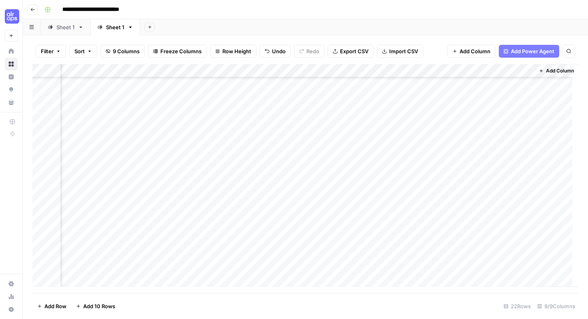
click at [404, 146] on div "Add Column" at bounding box center [305, 178] width 546 height 229
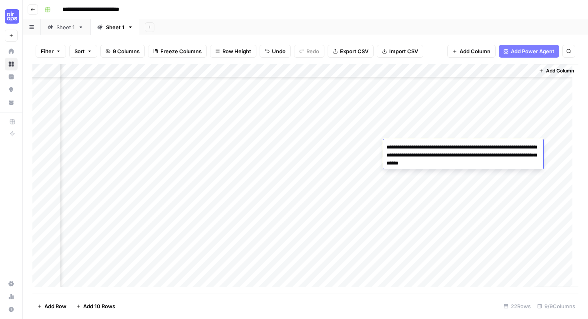
click at [363, 169] on div "Add Column" at bounding box center [305, 178] width 546 height 229
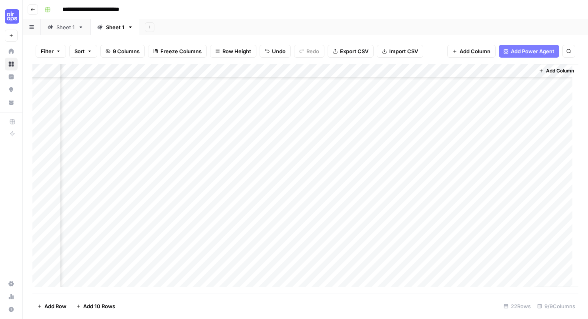
click at [351, 144] on div "Add Column" at bounding box center [305, 178] width 546 height 229
click at [357, 179] on div "Add Column" at bounding box center [305, 178] width 546 height 229
click at [156, 200] on div "Add Column" at bounding box center [305, 178] width 546 height 229
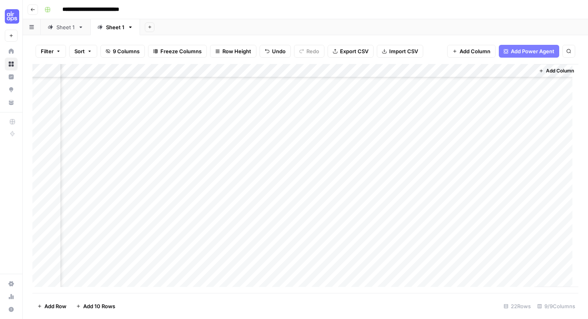
scroll to position [103, 306]
drag, startPoint x: 147, startPoint y: 213, endPoint x: 143, endPoint y: 261, distance: 48.2
click at [143, 261] on div "Add Column" at bounding box center [305, 178] width 546 height 229
click at [148, 172] on div "Add Column" at bounding box center [305, 178] width 546 height 229
click at [150, 191] on div "Add Column" at bounding box center [305, 178] width 546 height 229
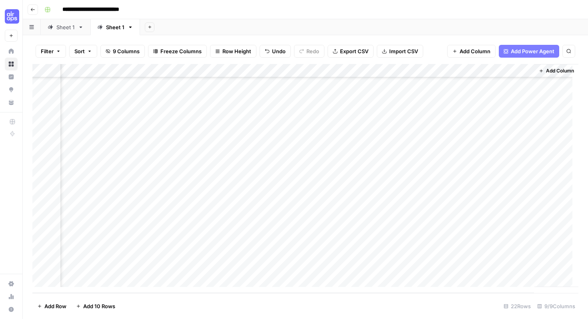
click at [151, 195] on div "Add Column" at bounding box center [305, 178] width 546 height 229
click at [152, 212] on div "Add Column" at bounding box center [305, 178] width 546 height 229
click at [154, 230] on div "Add Column" at bounding box center [305, 178] width 546 height 229
click at [153, 238] on div "Add Column" at bounding box center [305, 178] width 546 height 229
click at [156, 253] on div "Add Column" at bounding box center [305, 178] width 546 height 229
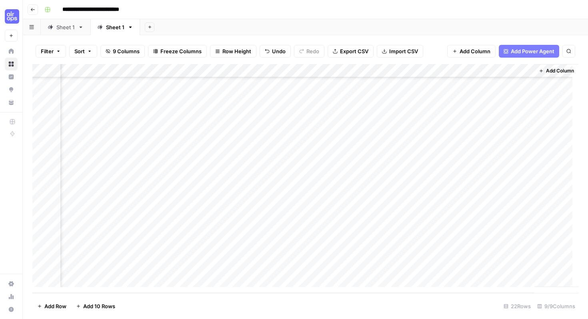
click at [157, 267] on div "Add Column" at bounding box center [305, 178] width 546 height 229
click at [425, 74] on div "Add Column" at bounding box center [305, 178] width 546 height 229
click at [449, 139] on span "Rows with Errors" at bounding box center [454, 140] width 50 height 8
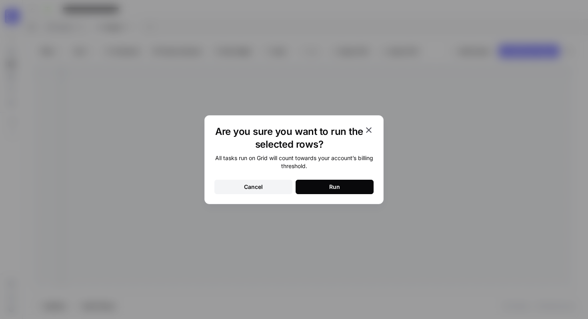
click at [331, 187] on div "Run" at bounding box center [334, 187] width 11 height 8
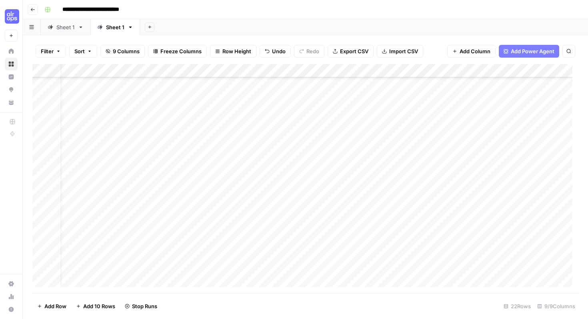
scroll to position [79, 0]
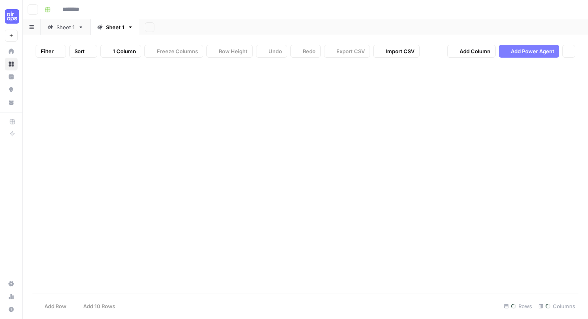
type input "**********"
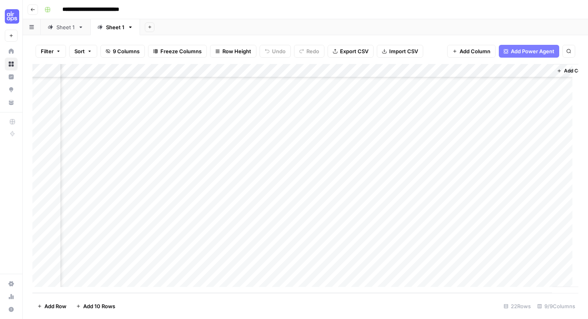
scroll to position [103, 306]
click at [357, 52] on span "Export CSV" at bounding box center [354, 51] width 28 height 8
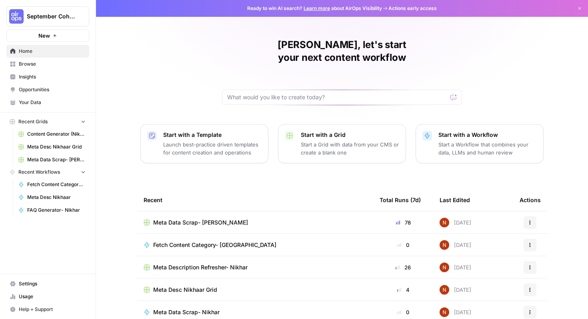
click at [443, 144] on button "Start with a Workflow Start a Workflow that combines your data, LLMs and human …" at bounding box center [480, 143] width 128 height 39
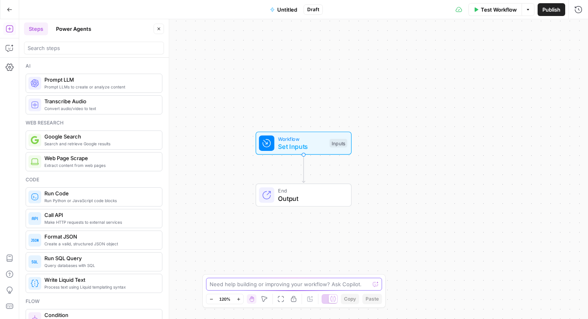
click at [269, 281] on textarea at bounding box center [290, 284] width 160 height 8
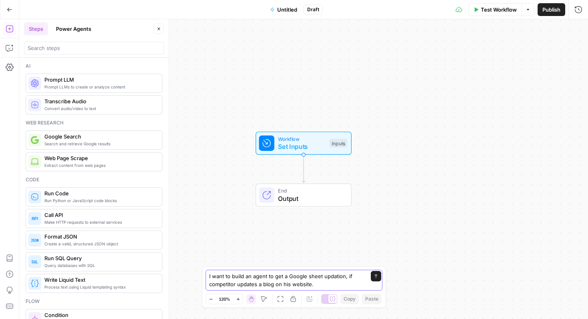
drag, startPoint x: 344, startPoint y: 276, endPoint x: 291, endPoint y: 275, distance: 53.6
click at [291, 275] on textarea "I want to build an agent to get a Google sheet updation, if competitor updates …" at bounding box center [286, 280] width 154 height 16
click at [285, 277] on textarea "I want to build an agent to get a Google sheet updation, if competitor updates …" at bounding box center [286, 280] width 154 height 16
click at [250, 275] on textarea "I want to build an agent to get a Google sheet updation, if competitor updates …" at bounding box center [286, 280] width 154 height 16
drag, startPoint x: 250, startPoint y: 275, endPoint x: 205, endPoint y: 277, distance: 45.7
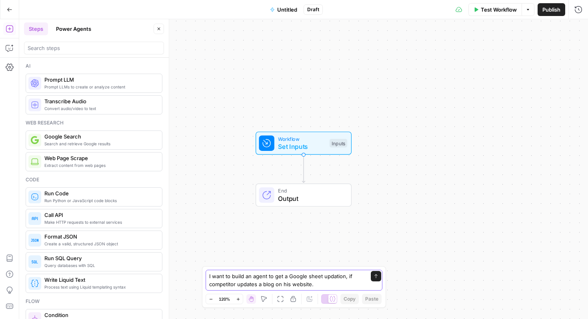
click at [205, 277] on div "I want to build an agent to get a Google sheet updation, if competitor updates …" at bounding box center [294, 287] width 184 height 42
click at [248, 279] on textarea "agent to get a Google sheet updation, if competitor updates a blog on his websi…" at bounding box center [286, 280] width 154 height 16
click at [293, 285] on textarea "agent will update a Google sheet updation, if competitor updates a blog on his …" at bounding box center [286, 280] width 154 height 16
drag, startPoint x: 230, startPoint y: 286, endPoint x: 198, endPoint y: 285, distance: 31.6
click at [198, 285] on body "September Cohort New Home Browse Insights Opportunities Your Data Recent Grids …" at bounding box center [294, 159] width 588 height 319
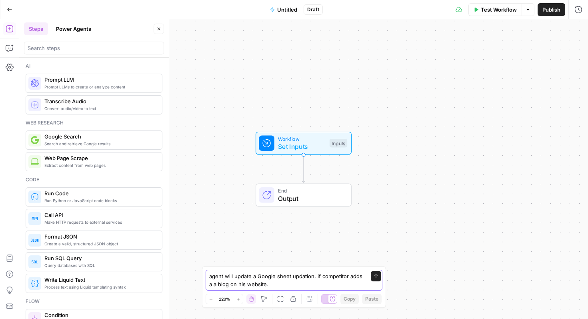
click at [270, 285] on textarea "agent will update a Google sheet updation, if competitor adds a a blog on his w…" at bounding box center [286, 280] width 154 height 16
paste textarea "[URL]"
type textarea "agent will update a Google sheet updation, if competitor adds a a blog on his w…"
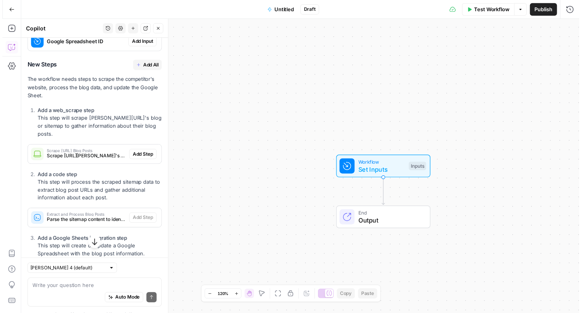
scroll to position [276, 0]
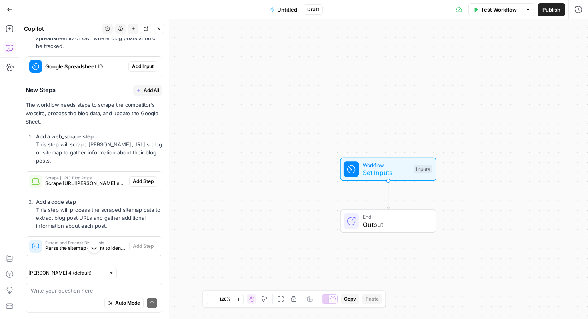
click at [138, 70] on span "Add Input" at bounding box center [143, 66] width 22 height 7
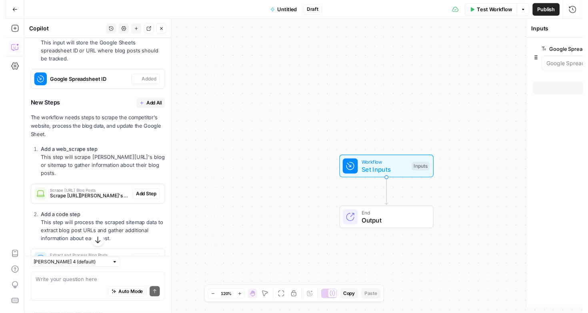
scroll to position [289, 0]
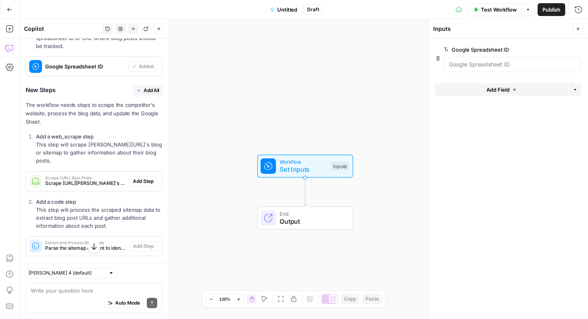
click at [144, 94] on span "Add All" at bounding box center [152, 90] width 16 height 7
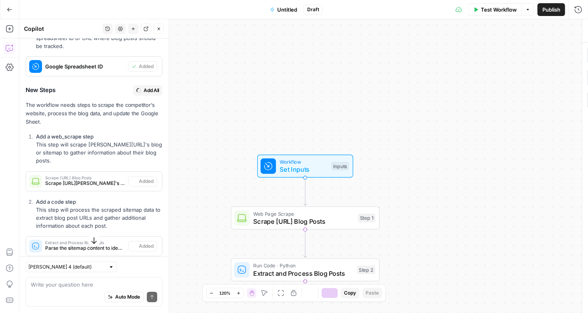
type textarea "Update Google Sheet with Blog Posts"
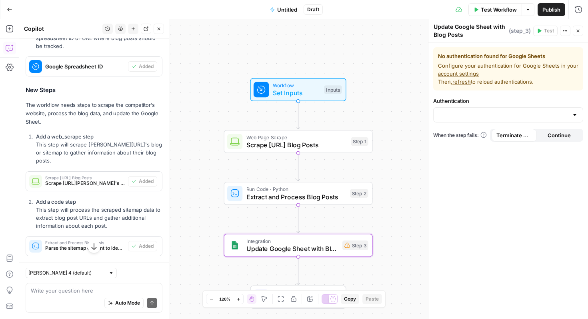
click at [303, 94] on span "Set Inputs" at bounding box center [297, 93] width 48 height 10
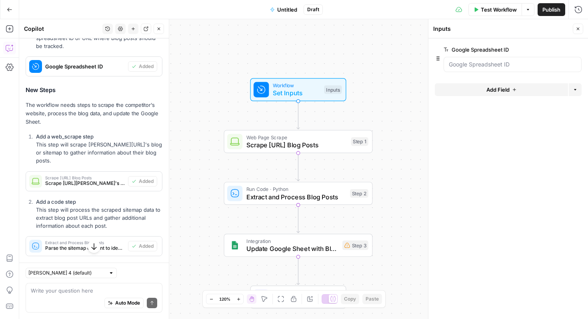
click at [290, 8] on span "Untitled" at bounding box center [287, 10] width 20 height 8
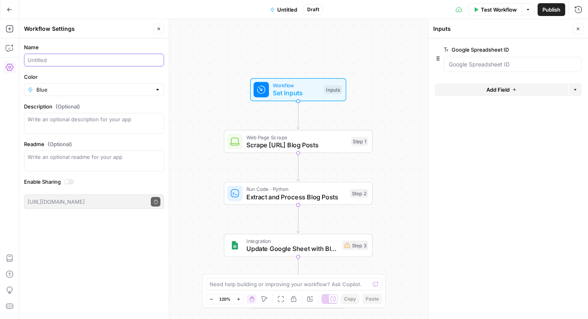
click at [80, 62] on input "Name" at bounding box center [94, 60] width 133 height 8
type input "Comp- Nikhar"
click at [243, 39] on div "Workflow Set Inputs Inputs Web Page Scrape Scrape [URL] Blog Posts Step 1 Run C…" at bounding box center [303, 169] width 569 height 300
click at [547, 9] on span "Publish" at bounding box center [552, 10] width 18 height 8
